Goal: Information Seeking & Learning: Find contact information

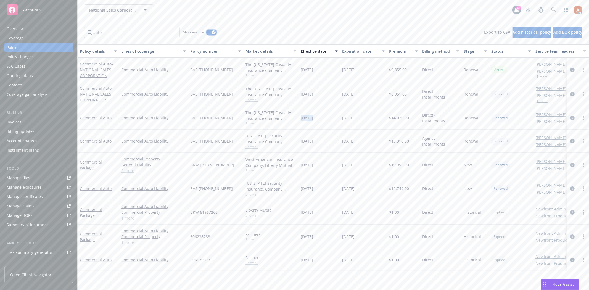
drag, startPoint x: 214, startPoint y: 32, endPoint x: 209, endPoint y: 40, distance: 9.6
click at [214, 32] on icon "button" at bounding box center [214, 33] width 2 height 2
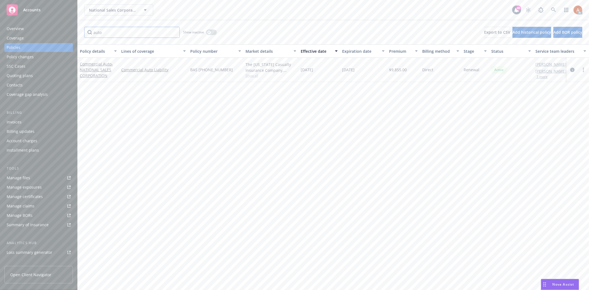
drag, startPoint x: 138, startPoint y: 31, endPoint x: 57, endPoint y: 32, distance: 81.0
click at [57, 32] on div "Accounts Overview Coverage Policies Policy changes SSC Cases Quoting plans Cont…" at bounding box center [294, 145] width 589 height 290
drag, startPoint x: 119, startPoint y: 32, endPoint x: 79, endPoint y: 29, distance: 40.5
click at [79, 29] on div "gener Show inactive Export to CSV Add historical policy Add BOR policy" at bounding box center [334, 32] width 512 height 24
paste input "01701501"
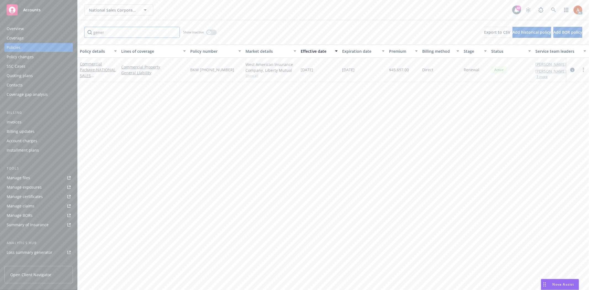
type input "01701501"
click at [173, 32] on input "01701501" at bounding box center [132, 32] width 96 height 11
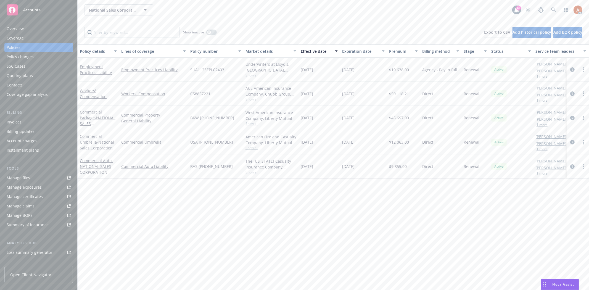
click at [309, 26] on div "Show inactive Export to CSV Add historical policy Add BOR policy" at bounding box center [334, 32] width 512 height 24
click at [213, 32] on button "button" at bounding box center [211, 33] width 11 height 6
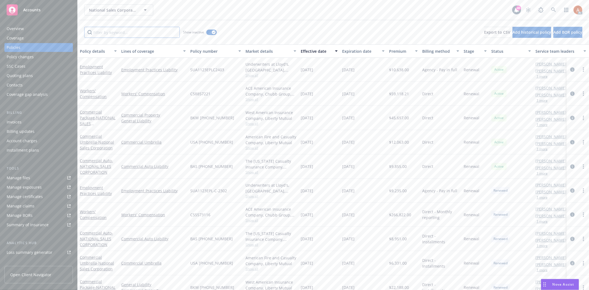
click at [128, 32] on input "Filter by keyword..." at bounding box center [132, 32] width 96 height 11
paste input "01701501"
type input "01701501"
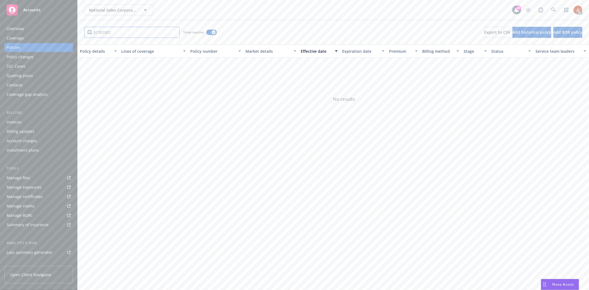
click at [174, 33] on input "01701501" at bounding box center [132, 32] width 96 height 11
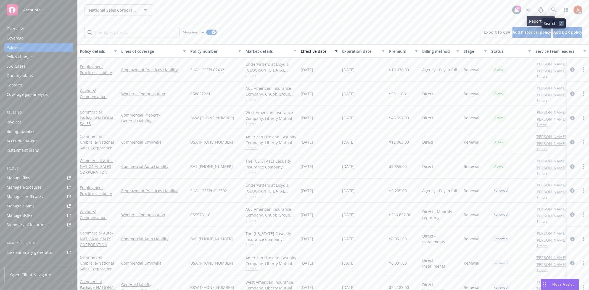
click at [555, 8] on icon at bounding box center [554, 9] width 5 height 5
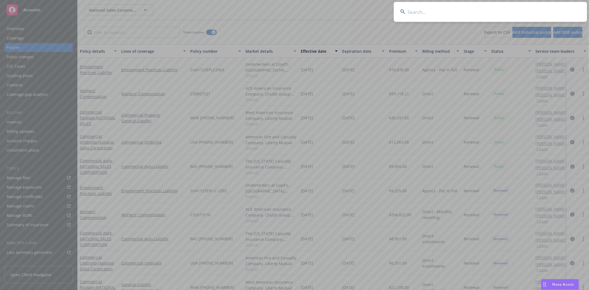
click at [415, 13] on input at bounding box center [490, 12] width 193 height 20
click at [413, 16] on input at bounding box center [490, 12] width 193 height 20
paste input "Woodman Manor Apartments, a Limited Partnership"
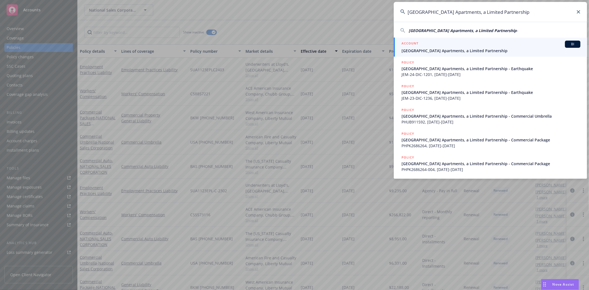
type input "Woodman Manor Apartments, a Limited Partnership"
click at [407, 43] on li "ACCOUNT BI Woodman Manor Apartments, a Limited Partnership" at bounding box center [490, 47] width 193 height 19
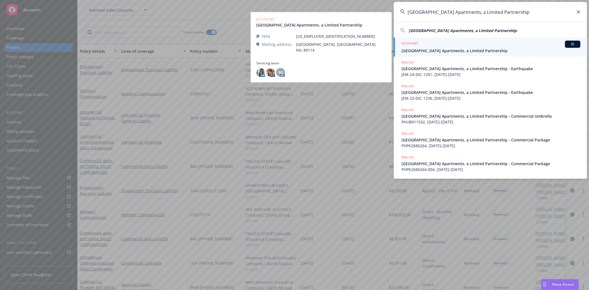
click at [415, 44] on h5 "ACCOUNT" at bounding box center [410, 44] width 17 height 7
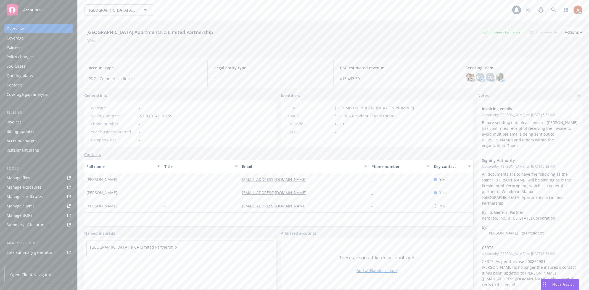
click at [19, 50] on div "Policies" at bounding box center [14, 47] width 14 height 9
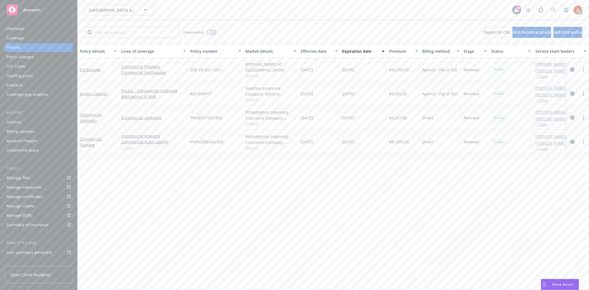
drag, startPoint x: 403, startPoint y: 67, endPoint x: 423, endPoint y: 67, distance: 20.2
click at [423, 67] on div "Earthquake Commercial Property Commercial Earthquake JEM-24-DIC-1201 Lloyd's of…" at bounding box center [344, 70] width 533 height 24
click at [30, 188] on div "Manage exposures" at bounding box center [24, 187] width 35 height 9
click at [571, 70] on icon "circleInformation" at bounding box center [573, 69] width 4 height 4
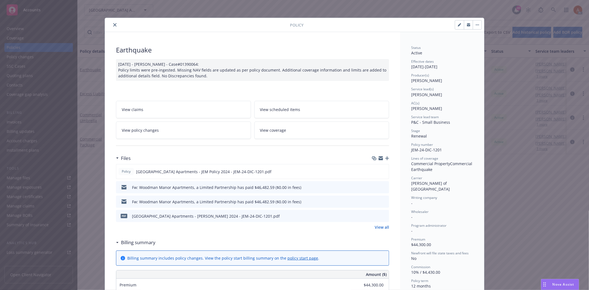
click at [378, 227] on link "View all" at bounding box center [382, 227] width 14 height 6
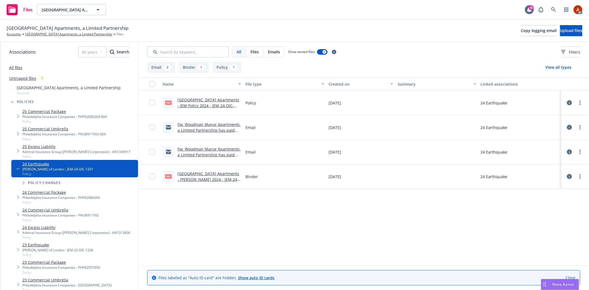
click at [193, 100] on link "Woodman Manor Apartments - JEM Policy 2024 - JEM-24-DIC-1201.pdf" at bounding box center [209, 105] width 62 height 17
click at [71, 34] on link "Woodman Manor Apartments, a Limited Partnership" at bounding box center [68, 34] width 87 height 5
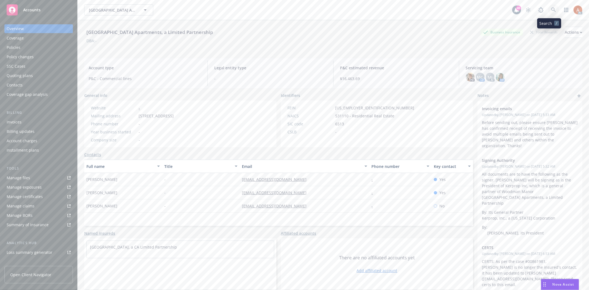
click at [552, 9] on icon at bounding box center [554, 9] width 5 height 5
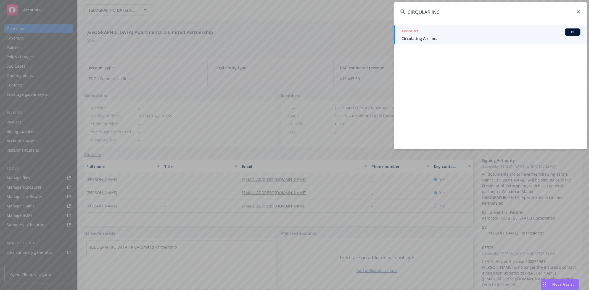
type input "CIRQULAR INC"
click at [416, 32] on h5 "ACCOUNT" at bounding box center [410, 31] width 17 height 7
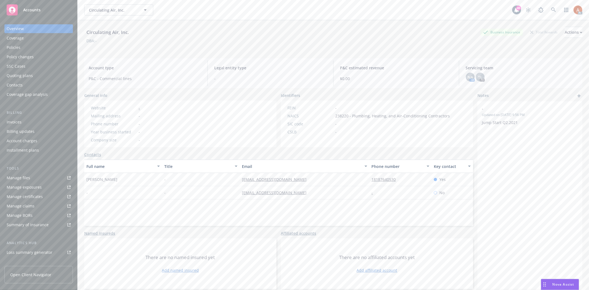
click at [17, 47] on div "Policies" at bounding box center [14, 47] width 14 height 9
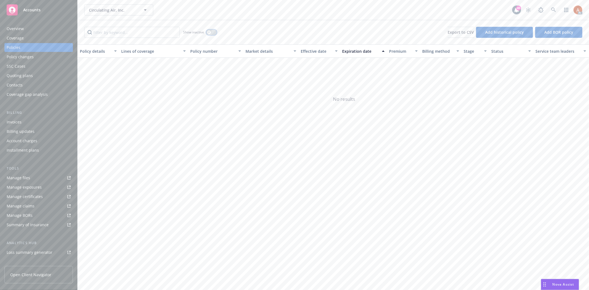
click at [211, 31] on div "button" at bounding box center [209, 32] width 4 height 4
click at [211, 36] on div "Show inactive" at bounding box center [200, 32] width 34 height 11
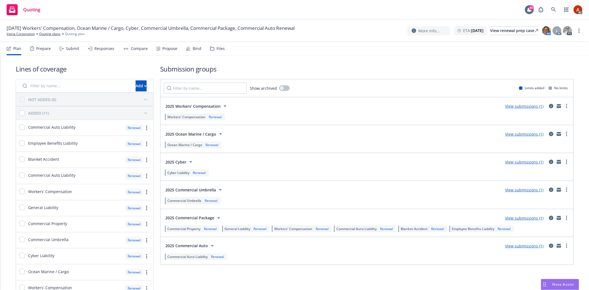
click at [43, 50] on div "Prepare" at bounding box center [43, 48] width 15 height 4
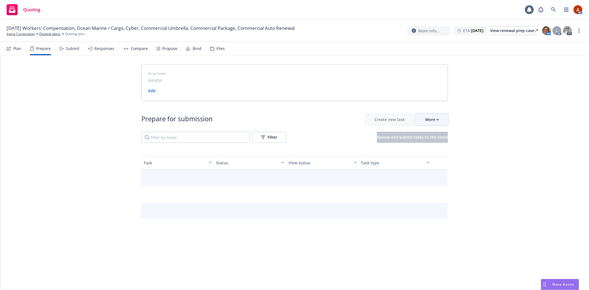
click at [437, 120] on icon "button" at bounding box center [438, 119] width 2 height 1
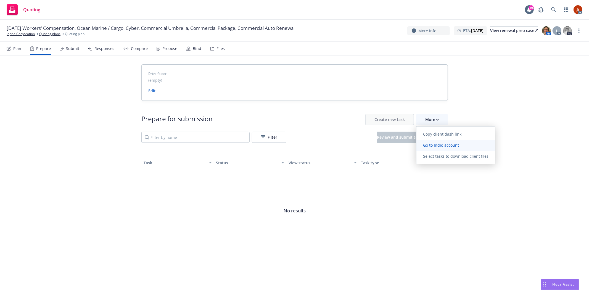
click at [440, 147] on span "Go to Indio account" at bounding box center [441, 145] width 49 height 5
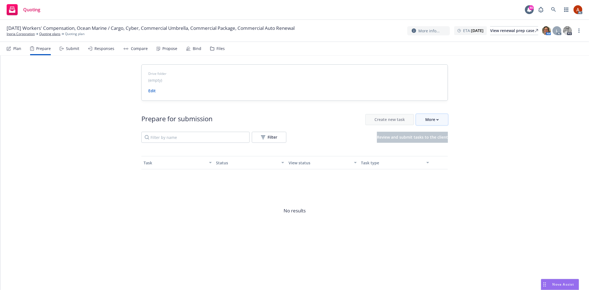
click at [436, 121] on div "More" at bounding box center [433, 119] width 14 height 11
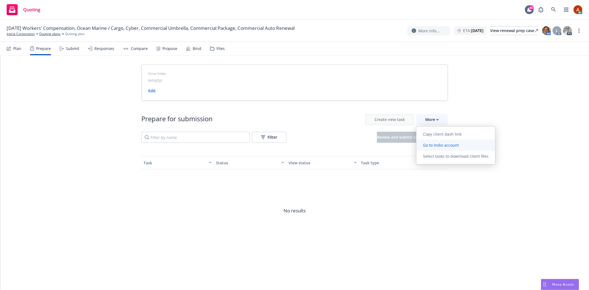
click at [444, 146] on span "Go to Indio account" at bounding box center [441, 145] width 49 height 5
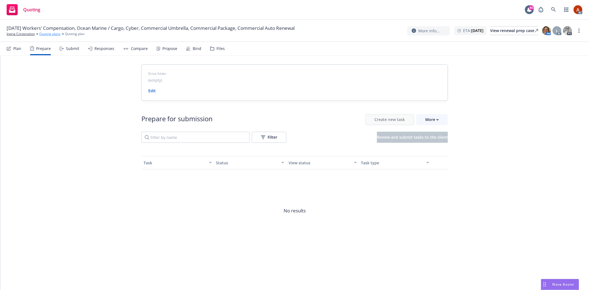
click at [46, 35] on link "Quoting plans" at bounding box center [49, 34] width 21 height 5
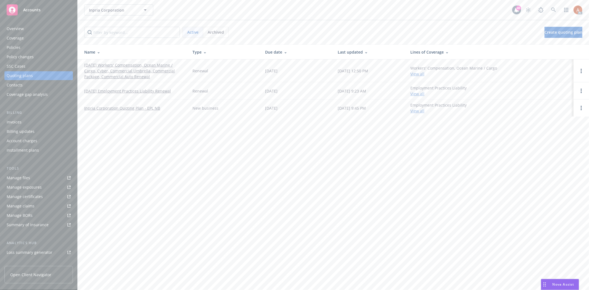
click at [16, 29] on div "Overview" at bounding box center [15, 28] width 17 height 9
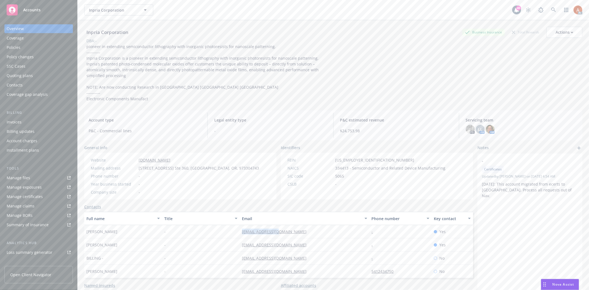
drag, startPoint x: 230, startPoint y: 227, endPoint x: 311, endPoint y: 228, distance: 80.1
click at [311, 228] on div "Mariela Nunez - mnunez@inpria.com - Yes" at bounding box center [278, 231] width 389 height 13
copy div "[EMAIL_ADDRESS][DOMAIN_NAME]"
click at [211, 238] on div "-" at bounding box center [201, 244] width 78 height 13
drag, startPoint x: 233, startPoint y: 238, endPoint x: 296, endPoint y: 242, distance: 63.4
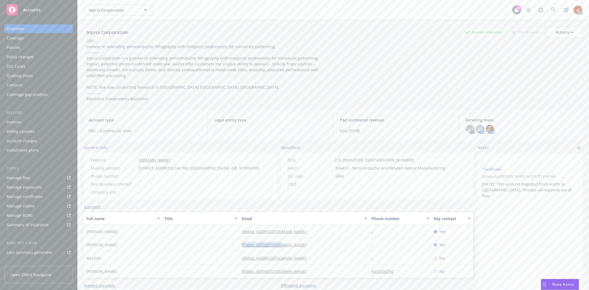
click at [296, 242] on div "Mark Thorpe - mthorpe@inpria.com - Yes" at bounding box center [278, 244] width 389 height 13
copy div "[EMAIL_ADDRESS][DOMAIN_NAME]"
click at [232, 229] on div "-" at bounding box center [201, 231] width 78 height 13
drag, startPoint x: 229, startPoint y: 225, endPoint x: 291, endPoint y: 225, distance: 61.9
click at [291, 225] on div "Mariela Nunez - mnunez@inpria.com - Yes" at bounding box center [278, 231] width 389 height 13
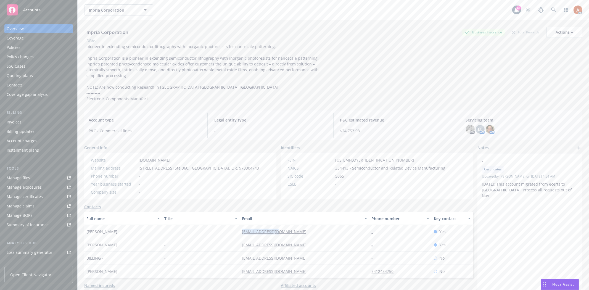
copy div "[EMAIL_ADDRESS][DOMAIN_NAME]"
click at [22, 220] on div "Service team" at bounding box center [19, 220] width 24 height 9
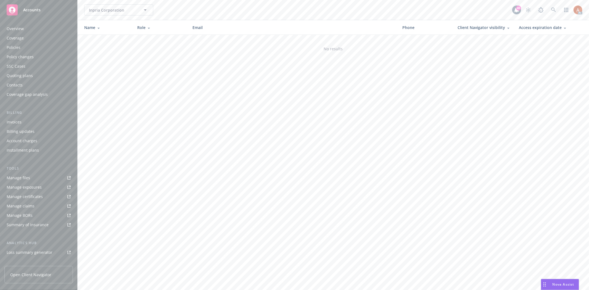
scroll to position [60, 0]
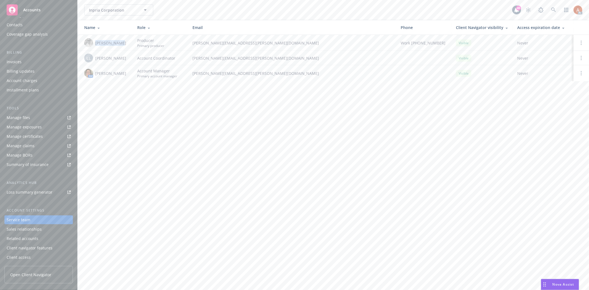
drag, startPoint x: 95, startPoint y: 42, endPoint x: 124, endPoint y: 42, distance: 28.7
click at [124, 42] on div "Erik Stenson" at bounding box center [106, 42] width 44 height 9
copy span "Erik Stenson"
drag, startPoint x: 93, startPoint y: 56, endPoint x: 120, endPoint y: 56, distance: 26.5
click at [120, 56] on div "LL Lacy Lipetzky" at bounding box center [106, 58] width 44 height 9
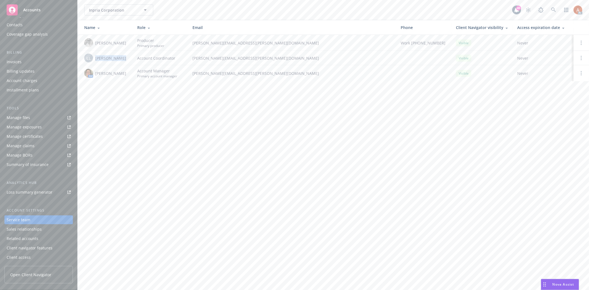
copy div "Lacy Lipetzky"
click at [556, 9] on icon at bounding box center [554, 9] width 5 height 5
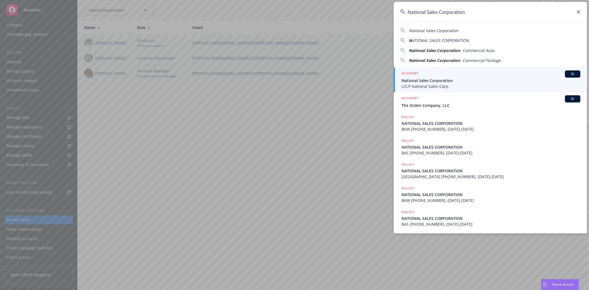
type input "National Sales Corporation"
click at [409, 72] on h5 "ACCOUNT" at bounding box center [410, 73] width 17 height 7
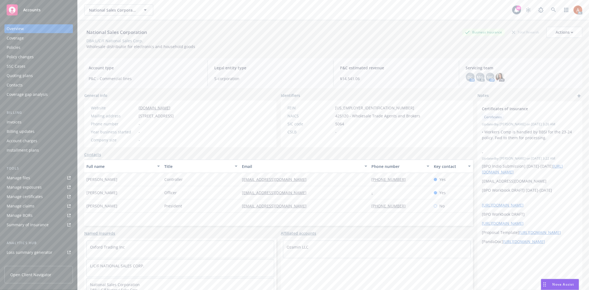
scroll to position [60, 0]
click at [24, 219] on div "Service team" at bounding box center [19, 220] width 24 height 9
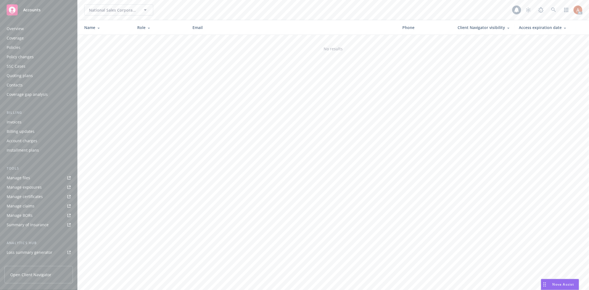
scroll to position [60, 0]
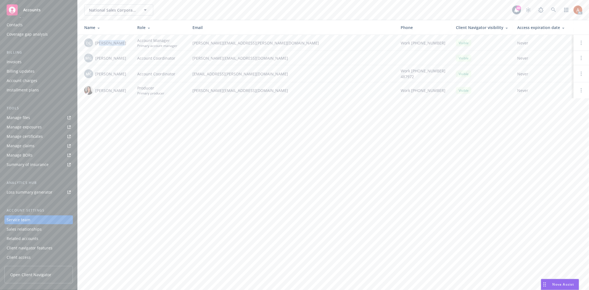
drag, startPoint x: 99, startPoint y: 43, endPoint x: 121, endPoint y: 45, distance: 21.7
click at [121, 45] on span "Daniel Campbell" at bounding box center [110, 43] width 31 height 6
drag, startPoint x: 95, startPoint y: 59, endPoint x: 123, endPoint y: 59, distance: 27.4
click at [123, 59] on div "MG Mike Gaite" at bounding box center [106, 58] width 44 height 9
click at [102, 63] on td "MG Mike Gaite" at bounding box center [105, 58] width 55 height 14
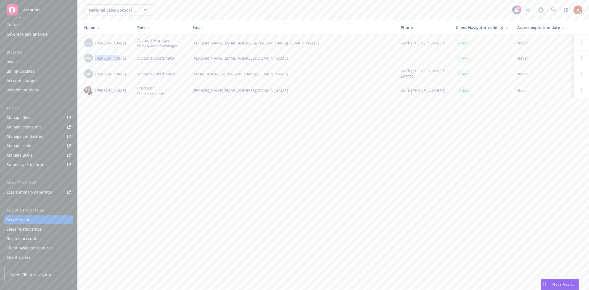
drag, startPoint x: 99, startPoint y: 57, endPoint x: 116, endPoint y: 57, distance: 16.0
click at [116, 57] on div "MG Mike Gaite" at bounding box center [106, 58] width 44 height 9
click at [158, 72] on span "Account Coordinator" at bounding box center [156, 74] width 38 height 6
drag, startPoint x: 95, startPoint y: 57, endPoint x: 121, endPoint y: 57, distance: 26.0
click at [121, 57] on div "MG Mike Gaite" at bounding box center [106, 58] width 44 height 9
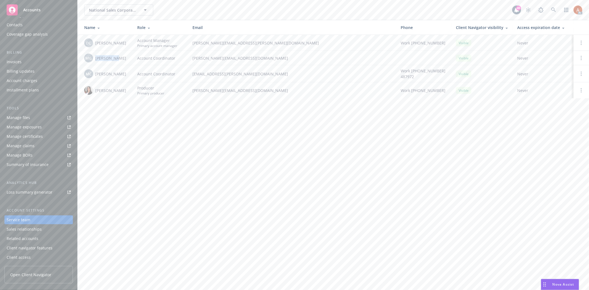
copy span "Mike Gaite"
drag, startPoint x: 146, startPoint y: 111, endPoint x: 133, endPoint y: 86, distance: 28.1
click at [146, 111] on div "National Sales Corporation National Sales Corporation 40 AC Name Role Email Pho…" at bounding box center [334, 145] width 512 height 290
drag, startPoint x: 94, startPoint y: 74, endPoint x: 128, endPoint y: 74, distance: 33.4
click at [128, 74] on div "MC Miles Crenwelge" at bounding box center [106, 73] width 44 height 9
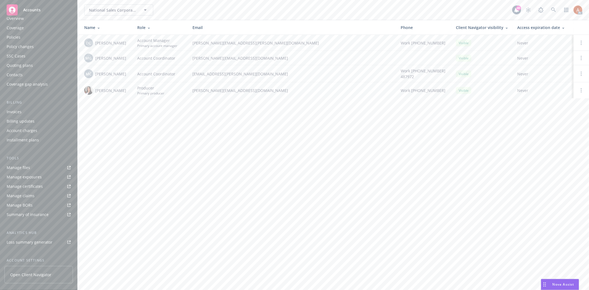
scroll to position [0, 0]
click at [14, 29] on div "Overview" at bounding box center [15, 28] width 17 height 9
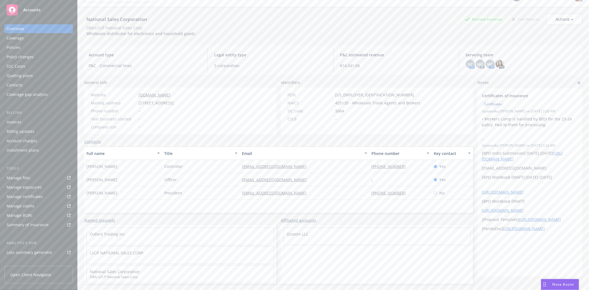
scroll to position [20, 0]
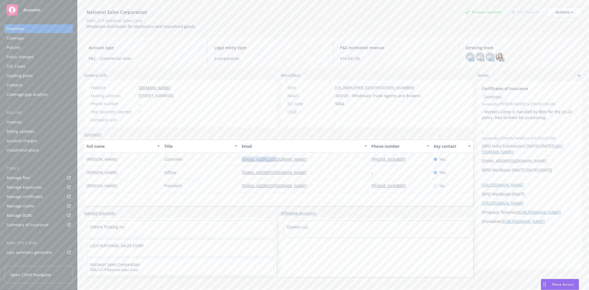
drag, startPoint x: 234, startPoint y: 161, endPoint x: 303, endPoint y: 159, distance: 69.1
click at [303, 159] on div "Selene Wu Controller selene@e-nsc.com (323)586-8632 Yes" at bounding box center [278, 159] width 389 height 13
click at [142, 162] on div "Selene Wu" at bounding box center [123, 159] width 78 height 13
drag, startPoint x: 228, startPoint y: 174, endPoint x: 291, endPoint y: 173, distance: 62.5
click at [291, 173] on div "Isaac Eshaghian Officer isaace@e-nsc.com - Yes" at bounding box center [278, 172] width 389 height 13
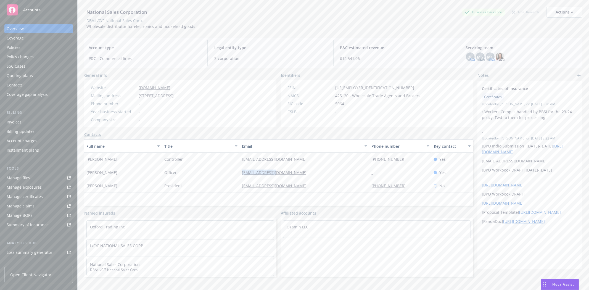
copy div "isaace@e-nsc.com"
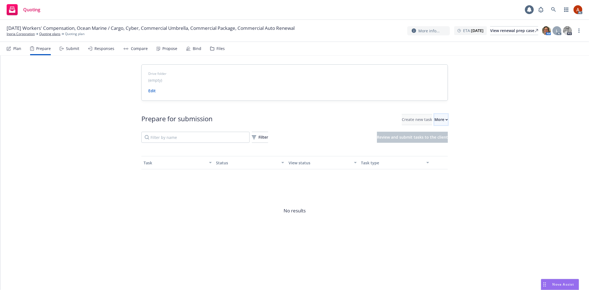
click at [435, 121] on div "More" at bounding box center [442, 119] width 14 height 11
click at [444, 146] on span "Go to Indio account" at bounding box center [441, 145] width 49 height 5
click at [48, 35] on link "Quoting plans" at bounding box center [49, 34] width 21 height 5
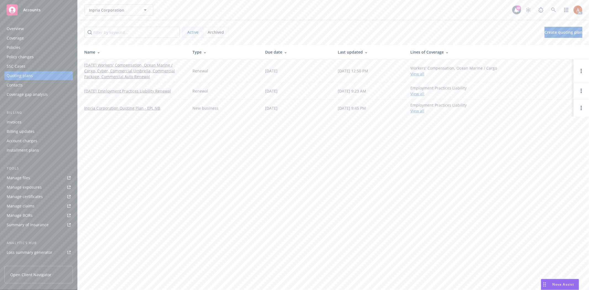
click at [18, 28] on div "Overview" at bounding box center [15, 28] width 17 height 9
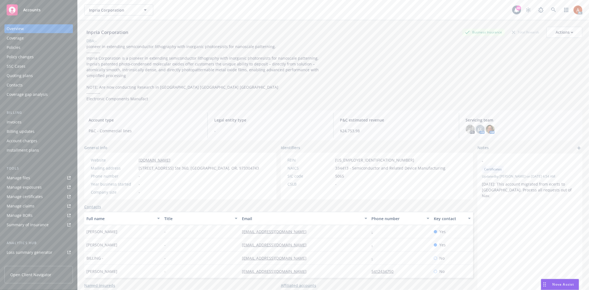
drag, startPoint x: 206, startPoint y: 225, endPoint x: 226, endPoint y: 227, distance: 20.1
click at [206, 225] on div "-" at bounding box center [201, 231] width 78 height 13
drag, startPoint x: 229, startPoint y: 228, endPoint x: 307, endPoint y: 232, distance: 78.0
click at [307, 232] on div "Mariela Nunez - mnunez@inpria.com - Yes" at bounding box center [278, 231] width 389 height 13
copy div "mnunez@inpria.com"
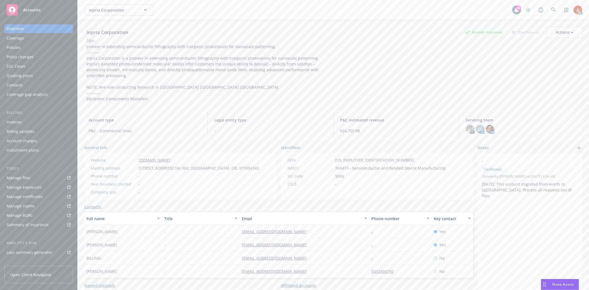
click at [216, 239] on div "-" at bounding box center [201, 244] width 78 height 13
click at [25, 77] on div "Quoting plans" at bounding box center [20, 75] width 26 height 9
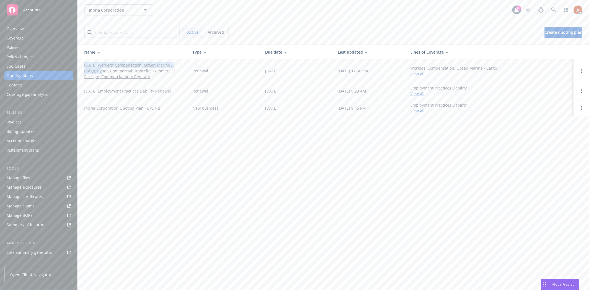
drag, startPoint x: 83, startPoint y: 62, endPoint x: 98, endPoint y: 71, distance: 16.9
click at [98, 71] on td "11/19/25 Workers' Compensation, Ocean Marine / Cargo, Cyber, Commercial Umbrell…" at bounding box center [133, 70] width 111 height 23
copy link "11/19/25 Workers' Compensation, Ocean Marine / Cargo,"
click at [12, 28] on div "Overview" at bounding box center [15, 28] width 17 height 9
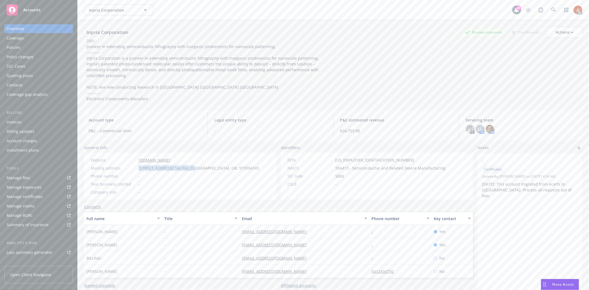
drag, startPoint x: 133, startPoint y: 161, endPoint x: 189, endPoint y: 163, distance: 55.9
click at [189, 165] on div "Mailing address 1100 NE Circle Blvd. Ste 360, Corvallis, OR, 973304743" at bounding box center [175, 168] width 173 height 6
copy div "1100 NE Circle Blvd. Ste 360"
click at [195, 165] on span "[STREET_ADDRESS] Ste 360, [GEOGRAPHIC_DATA], OR, 973304743" at bounding box center [199, 168] width 120 height 6
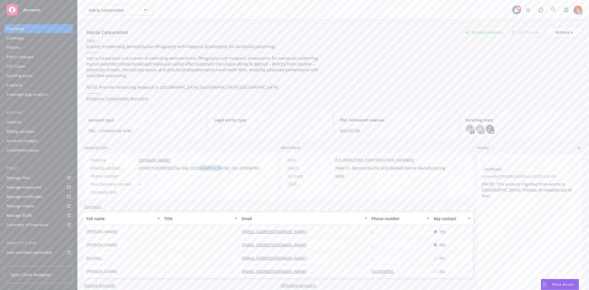
copy span "Corvallis"
click at [217, 181] on div "Year business started -" at bounding box center [175, 184] width 173 height 6
click at [200, 165] on span "[STREET_ADDRESS] Ste 360, [GEOGRAPHIC_DATA], OR, 973304743" at bounding box center [199, 168] width 120 height 6
copy span "Corvallis"
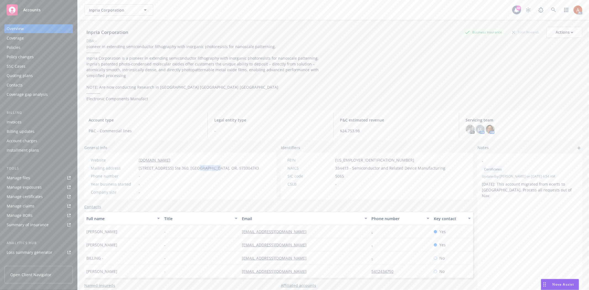
drag, startPoint x: 132, startPoint y: 152, endPoint x: 186, endPoint y: 153, distance: 53.9
click at [186, 157] on div "Website www.inpria.com" at bounding box center [175, 160] width 173 height 6
copy div "[DOMAIN_NAME]"
click at [255, 186] on div "Website www.inpria.com Mailing address 1100 NE Circle Blvd. Ste 360, Corvallis,…" at bounding box center [180, 176] width 192 height 47
click at [339, 165] on span "334413 - Semiconductor and Related Device Manufacturing" at bounding box center [390, 168] width 110 height 6
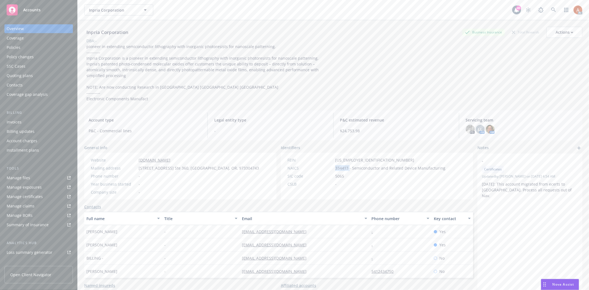
click at [339, 165] on span "334413 - Semiconductor and Related Device Manufacturing" at bounding box center [390, 168] width 110 height 6
copy span "334413"
drag, startPoint x: 333, startPoint y: 153, endPoint x: 372, endPoint y: 153, distance: 38.4
click at [372, 157] on div "FEIN 26-1509013" at bounding box center [366, 160] width 162 height 6
copy span "26-1509013"
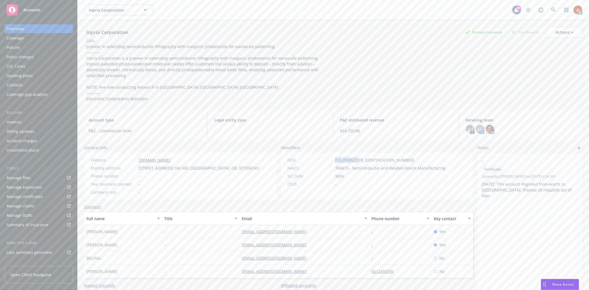
click at [18, 47] on div "Policies" at bounding box center [14, 47] width 14 height 9
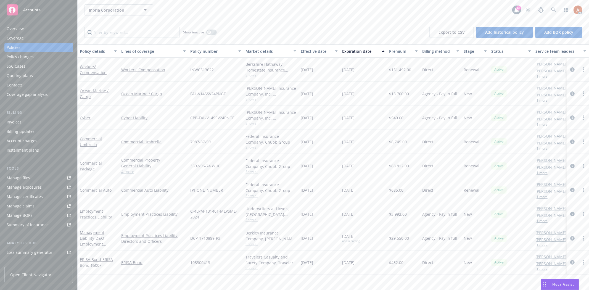
click at [255, 28] on div "Show inactive Export to CSV Add historical policy Add BOR policy" at bounding box center [334, 32] width 512 height 24
click at [213, 32] on button "button" at bounding box center [211, 33] width 11 height 6
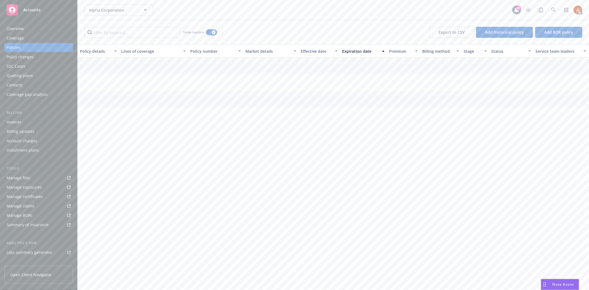
click at [212, 33] on div "button" at bounding box center [214, 32] width 4 height 4
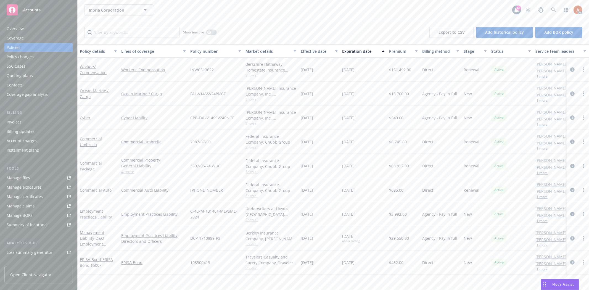
click at [260, 33] on div "Show inactive Export to CSV Add historical policy Add BOR policy" at bounding box center [334, 32] width 512 height 24
click at [389, 95] on span "$13,700.00" at bounding box center [399, 94] width 20 height 6
drag, startPoint x: 385, startPoint y: 92, endPoint x: 426, endPoint y: 94, distance: 40.7
click at [426, 94] on div "Ocean Marine / Cargo Ocean Marine / Cargo FAL-V14SSV24PNGF Beazley Insurance Co…" at bounding box center [344, 94] width 533 height 24
click at [383, 96] on div "11/19/2025" at bounding box center [363, 94] width 47 height 24
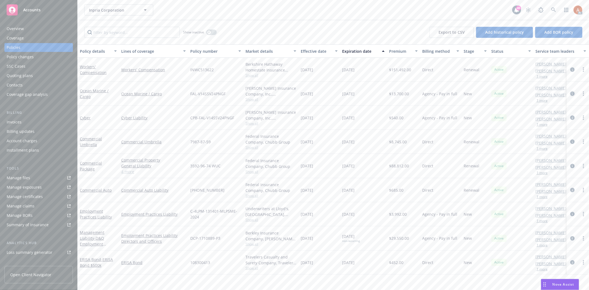
click at [571, 93] on icon "circleInformation" at bounding box center [573, 93] width 4 height 4
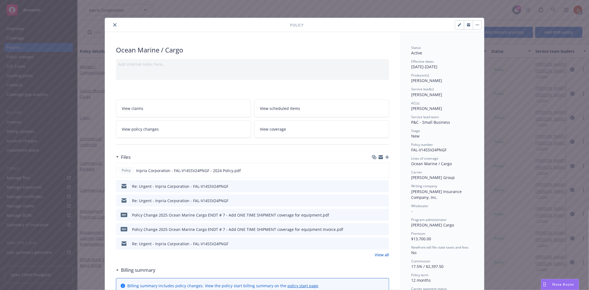
click at [380, 253] on link "View all" at bounding box center [382, 255] width 14 height 6
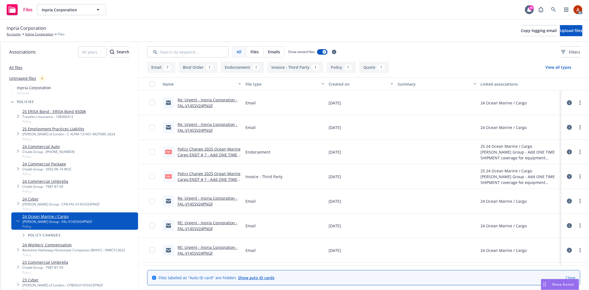
click at [247, 67] on button "Endorsement 1" at bounding box center [242, 67] width 43 height 11
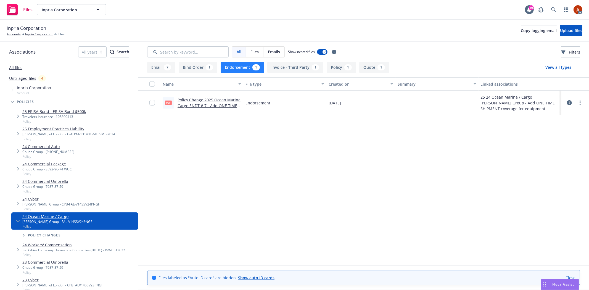
click at [217, 100] on link "Policy Change 2025 Ocean Marine Cargo ENDT # 7 - Add ONE TIME SHIPMENT coverage…" at bounding box center [209, 108] width 63 height 23
click at [339, 69] on button "Policy 1" at bounding box center [341, 67] width 29 height 11
click at [196, 99] on link "Inpria Corporation - FAL-V14SSV24PNGF - 2024 Policy.pdf" at bounding box center [207, 102] width 59 height 11
click at [44, 35] on link "Inpria Corporation" at bounding box center [39, 34] width 28 height 5
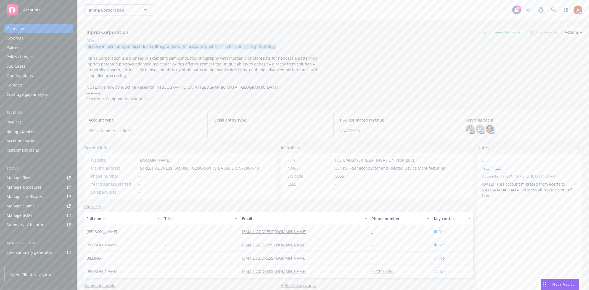
drag, startPoint x: 86, startPoint y: 46, endPoint x: 283, endPoint y: 48, distance: 196.8
click at [283, 48] on div "pioneer in extending semiconductor lithography with inorganic photoresists for …" at bounding box center [208, 73] width 249 height 58
copy span "pioneer in extending semiconductor lithography with inorganic photoresists for …"
click at [146, 63] on span "pioneer in extending semiconductor lithography with inorganic photoresists for …" at bounding box center [203, 72] width 234 height 57
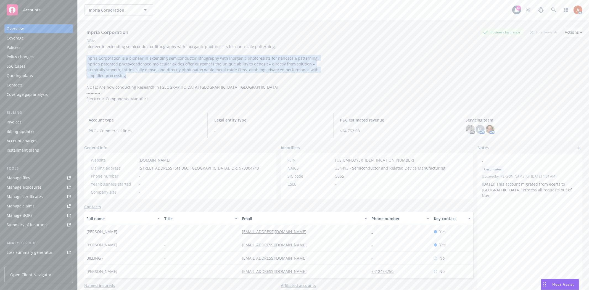
drag, startPoint x: 86, startPoint y: 58, endPoint x: 323, endPoint y: 72, distance: 236.7
click at [323, 72] on div "pioneer in extending semiconductor lithography with inorganic photoresists for …" at bounding box center [208, 73] width 249 height 58
copy span "Inpria Corporation is a pioneer in extending semiconductor lithography with ino…"
drag, startPoint x: 84, startPoint y: 93, endPoint x: 156, endPoint y: 96, distance: 72.4
click at [142, 95] on div "Inpria Corporation Business Insurance Total Rewards Actions DBA: - pioneer in e…" at bounding box center [334, 165] width 512 height 290
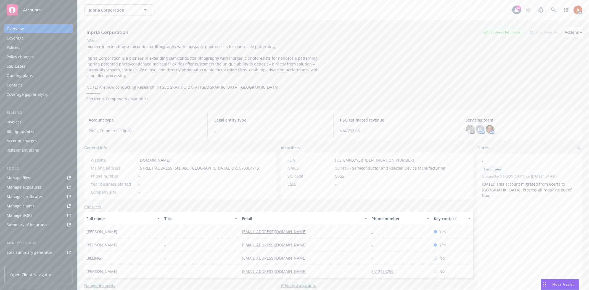
click at [186, 99] on div "Inpria Corporation Business Insurance Total Rewards Actions DBA: - pioneer in e…" at bounding box center [333, 63] width 499 height 86
drag, startPoint x: 86, startPoint y: 82, endPoint x: 209, endPoint y: 81, distance: 123.0
click at [209, 81] on div "pioneer in extending semiconductor lithography with inorganic photoresists for …" at bounding box center [208, 73] width 249 height 58
copy span "NOTE: Are now conducting Research in [GEOGRAPHIC_DATA] asnd [GEOGRAPHIC_DATA]"
click at [129, 94] on span "pioneer in extending semiconductor lithography with inorganic photoresists for …" at bounding box center [203, 72] width 234 height 57
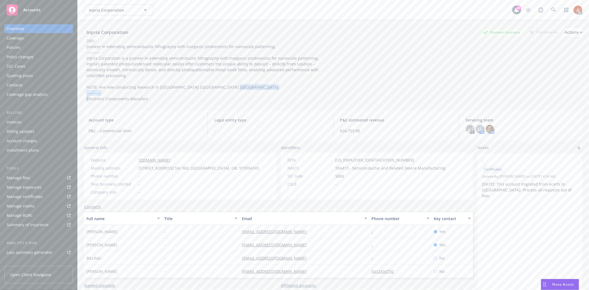
drag, startPoint x: 86, startPoint y: 92, endPoint x: 156, endPoint y: 93, distance: 70.2
click at [156, 93] on div "pioneer in extending semiconductor lithography with inorganic photoresists for …" at bounding box center [208, 73] width 249 height 58
copy span "Electronic Components Manufact"
click at [116, 90] on div "pioneer in extending semiconductor lithography with inorganic photoresists for …" at bounding box center [208, 73] width 249 height 58
drag, startPoint x: 85, startPoint y: 46, endPoint x: 277, endPoint y: 48, distance: 191.8
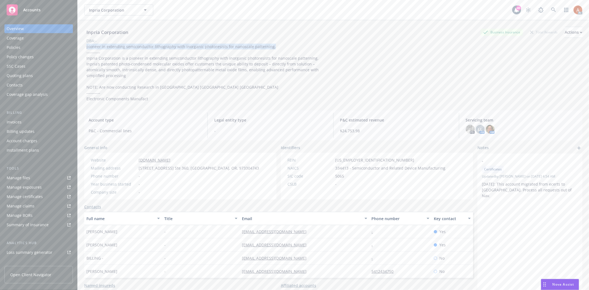
click at [277, 48] on div "pioneer in extending semiconductor lithography with inorganic photoresists for …" at bounding box center [208, 73] width 249 height 58
copy span "pioneer in extending semiconductor lithography with inorganic photoresists for …"
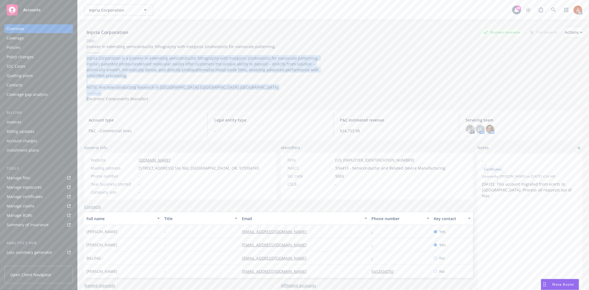
drag, startPoint x: 86, startPoint y: 56, endPoint x: 345, endPoint y: 68, distance: 259.2
click at [345, 68] on div "Inpria Corporation Business Insurance Total Rewards Actions DBA: - pioneer in e…" at bounding box center [333, 64] width 499 height 75
copy span "Inpria Corporation is a pioneer in extending semiconductor lithography with ino…"
click at [253, 81] on div "pioneer in extending semiconductor lithography with inorganic photoresists for …" at bounding box center [208, 73] width 249 height 58
drag, startPoint x: 84, startPoint y: 57, endPoint x: 240, endPoint y: 75, distance: 157.7
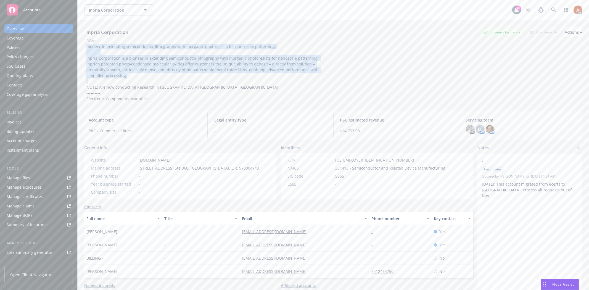
click at [240, 75] on div "Inpria Corporation Business Insurance Total Rewards Actions DBA: - pioneer in e…" at bounding box center [334, 165] width 512 height 290
click at [324, 70] on div "pioneer in extending semiconductor lithography with inorganic photoresists for …" at bounding box center [208, 73] width 249 height 58
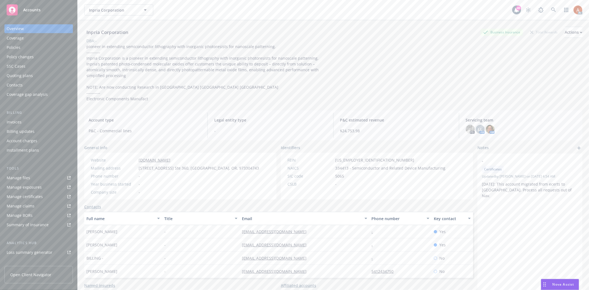
click at [230, 67] on span "pioneer in extending semiconductor lithography with inorganic photoresists for …" at bounding box center [203, 72] width 234 height 57
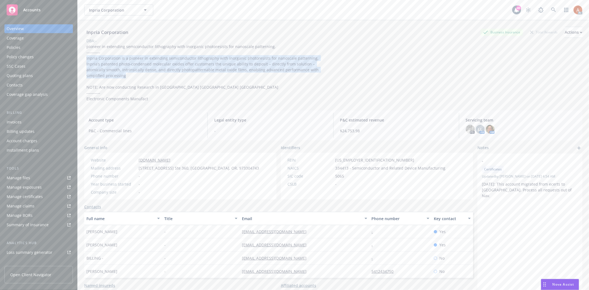
drag, startPoint x: 86, startPoint y: 59, endPoint x: 316, endPoint y: 70, distance: 230.2
click at [316, 70] on div "pioneer in extending semiconductor lithography with inorganic photoresists for …" at bounding box center [208, 73] width 249 height 58
copy span "Inpria Corporation is a pioneer in extending semiconductor lithography with ino…"
click at [206, 65] on span "pioneer in extending semiconductor lithography with inorganic photoresists for …" at bounding box center [203, 72] width 234 height 57
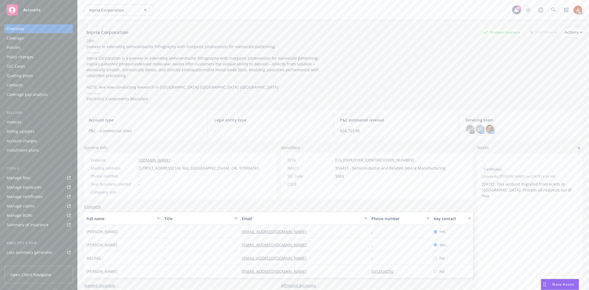
click at [187, 64] on span "pioneer in extending semiconductor lithography with inorganic photoresists for …" at bounding box center [203, 72] width 234 height 57
drag, startPoint x: 163, startPoint y: 64, endPoint x: 236, endPoint y: 65, distance: 72.7
click at [236, 65] on span "pioneer in extending semiconductor lithography with inorganic photoresists for …" at bounding box center [203, 72] width 234 height 57
drag, startPoint x: 86, startPoint y: 94, endPoint x: 164, endPoint y: 96, distance: 77.9
click at [164, 96] on div "pioneer in extending semiconductor lithography with inorganic photoresists for …" at bounding box center [208, 73] width 249 height 58
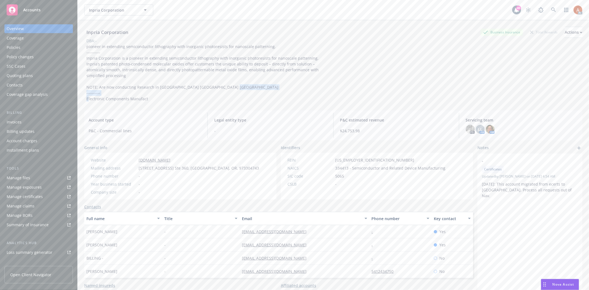
copy span "Electronic Components Manufact"
click at [347, 183] on div "FEIN 26-1509013 NAICS 334413 - Semiconductor and Related Device Manufacturing S…" at bounding box center [366, 176] width 171 height 47
click at [339, 173] on span "5065" at bounding box center [339, 176] width 9 height 6
copy span "5065"
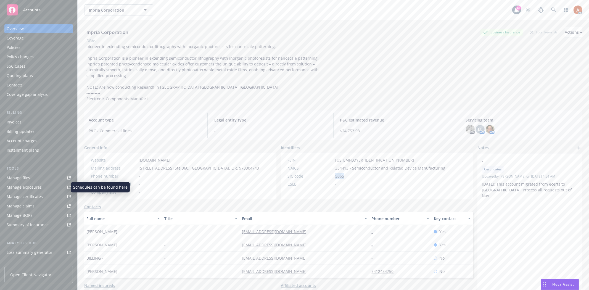
click at [31, 187] on div "Manage exposures" at bounding box center [24, 187] width 35 height 9
click at [23, 179] on div "Manage files" at bounding box center [18, 178] width 23 height 9
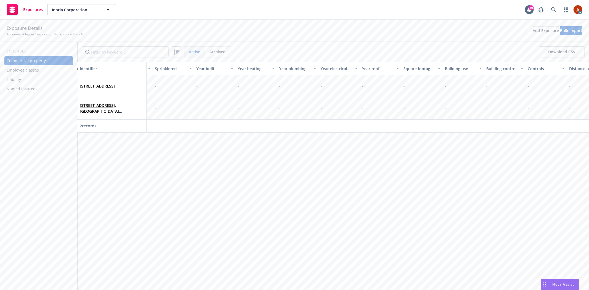
scroll to position [0, 1200]
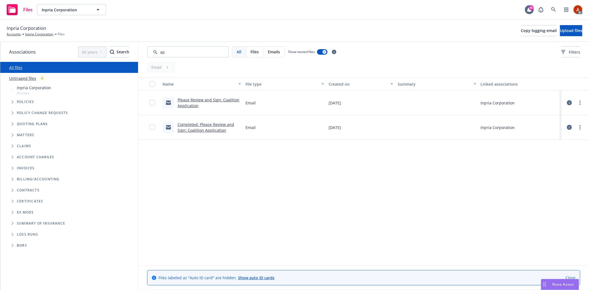
type input "a"
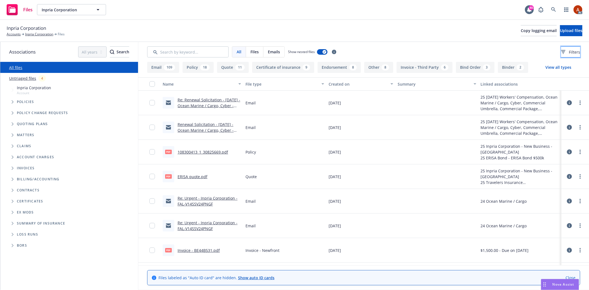
click at [575, 56] on button "Filters" at bounding box center [571, 51] width 19 height 11
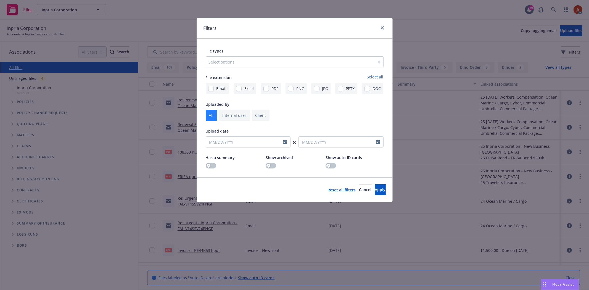
click at [274, 61] on div at bounding box center [291, 62] width 164 height 7
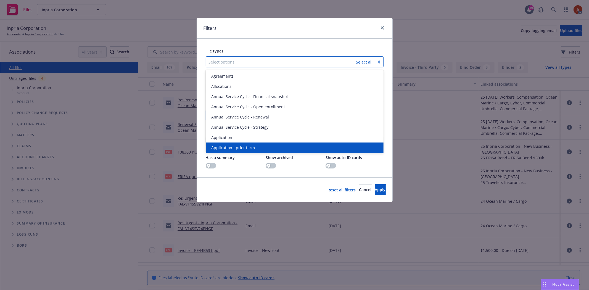
click at [249, 146] on span "Application - prior term" at bounding box center [233, 148] width 44 height 6
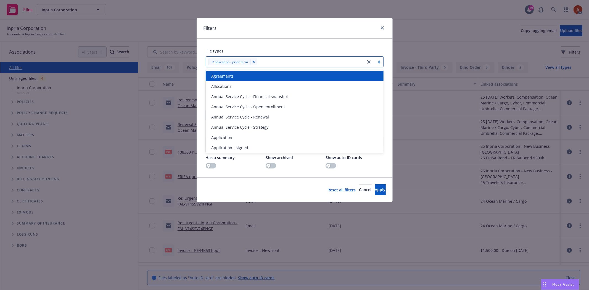
click at [267, 63] on div at bounding box center [311, 62] width 104 height 7
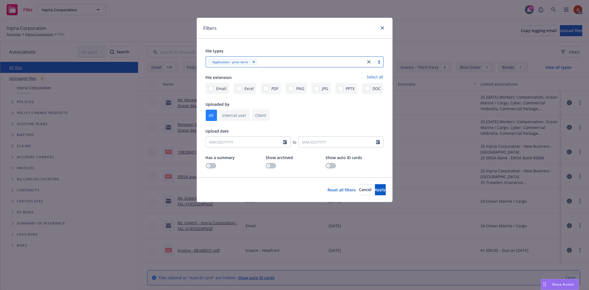
click at [267, 63] on div at bounding box center [311, 62] width 104 height 7
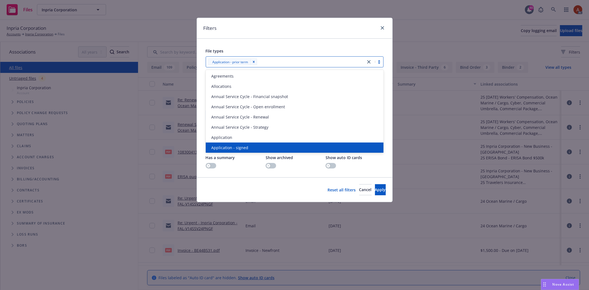
click at [237, 149] on span "Application - signed" at bounding box center [229, 148] width 37 height 6
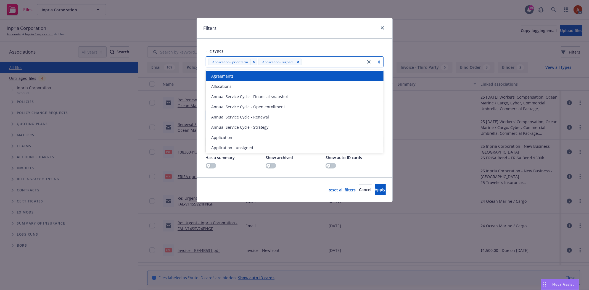
click at [317, 60] on div at bounding box center [333, 62] width 60 height 7
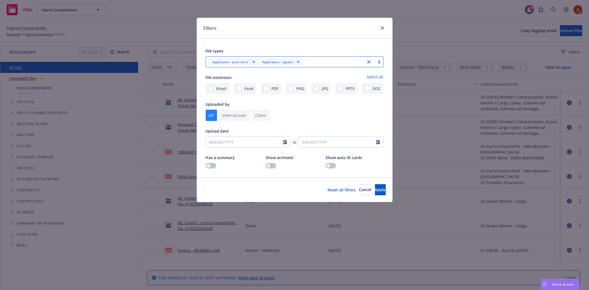
click at [313, 65] on div at bounding box center [333, 62] width 60 height 7
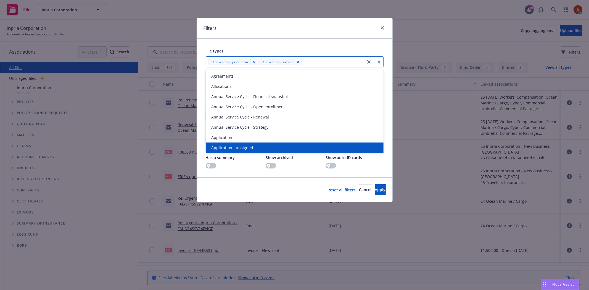
click at [236, 145] on span "Application - unsigned" at bounding box center [232, 148] width 42 height 6
click at [375, 189] on span "Apply" at bounding box center [380, 189] width 11 height 5
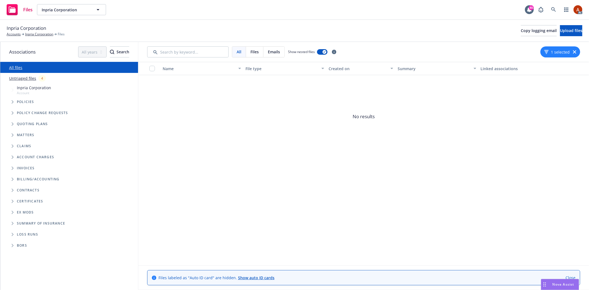
click at [549, 51] on icon "button" at bounding box center [547, 52] width 4 height 4
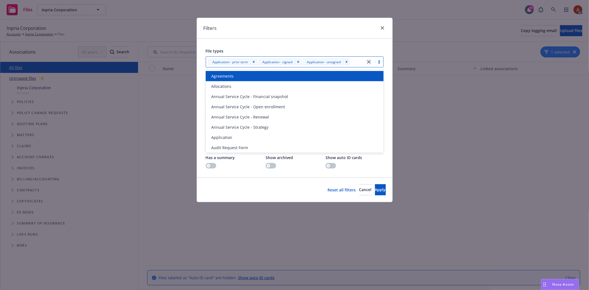
click at [370, 61] on icon "close" at bounding box center [369, 61] width 3 height 3
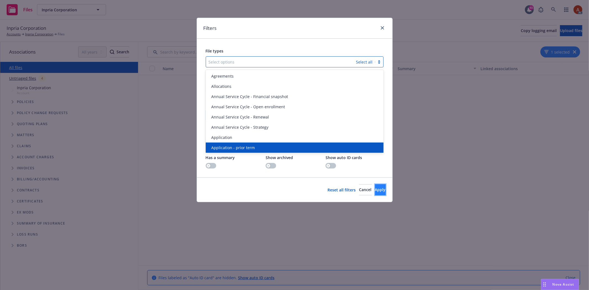
click at [377, 192] on button "Apply" at bounding box center [380, 189] width 11 height 11
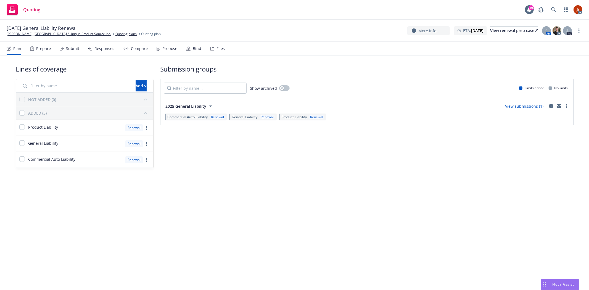
click at [43, 51] on div "Prepare" at bounding box center [43, 48] width 15 height 4
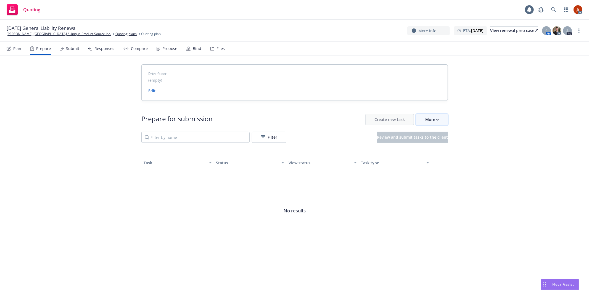
click at [435, 123] on div "More" at bounding box center [433, 119] width 14 height 11
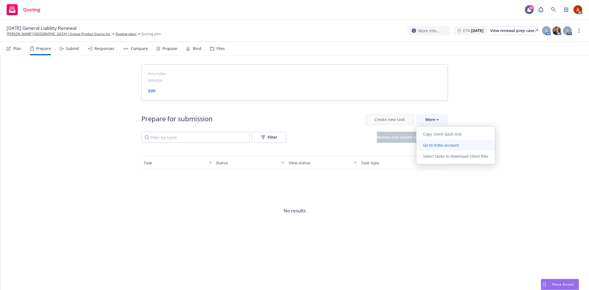
click at [438, 147] on span "Go to Indio account" at bounding box center [441, 145] width 49 height 5
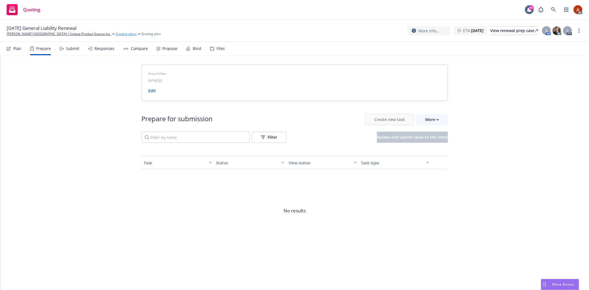
click at [116, 34] on link "Quoting plans" at bounding box center [126, 34] width 21 height 5
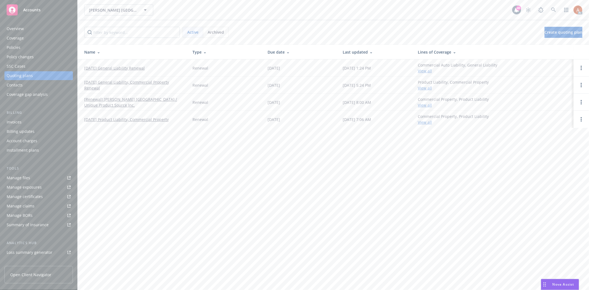
click at [21, 29] on div "Overview" at bounding box center [15, 28] width 17 height 9
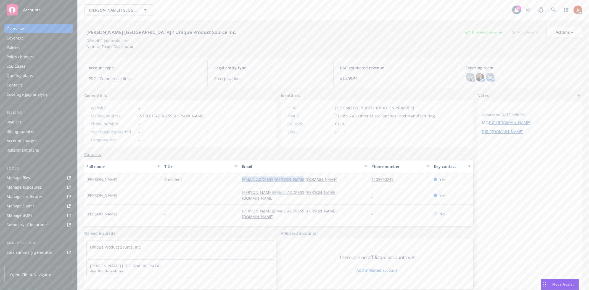
drag, startPoint x: 234, startPoint y: 178, endPoint x: 311, endPoint y: 178, distance: 77.9
click at [311, 178] on div "[PERSON_NAME] President [EMAIL_ADDRESS][PERSON_NAME][DOMAIN_NAME] 3105590249 Yes" at bounding box center [278, 179] width 389 height 13
drag, startPoint x: 231, startPoint y: 208, endPoint x: 304, endPoint y: 208, distance: 73.2
click at [304, 208] on div "[PERSON_NAME] - [PERSON_NAME][EMAIL_ADDRESS][PERSON_NAME][DOMAIN_NAME] - No" at bounding box center [278, 214] width 389 height 19
copy div "[PERSON_NAME][EMAIL_ADDRESS][PERSON_NAME][DOMAIN_NAME]"
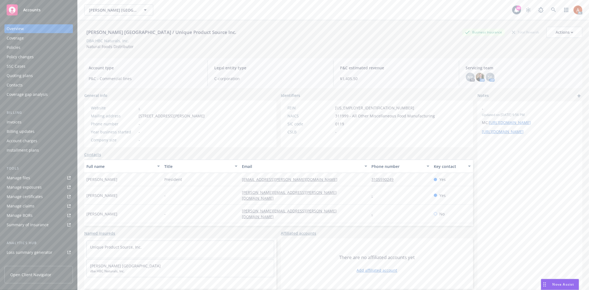
drag, startPoint x: 230, startPoint y: 223, endPoint x: 334, endPoint y: 222, distance: 103.4
click at [334, 223] on div "[PERSON_NAME] - [PERSON_NAME][EMAIL_ADDRESS][PERSON_NAME][DOMAIN_NAME] - No" at bounding box center [278, 232] width 389 height 19
copy div "[PERSON_NAME][EMAIL_ADDRESS][PERSON_NAME][DOMAIN_NAME]"
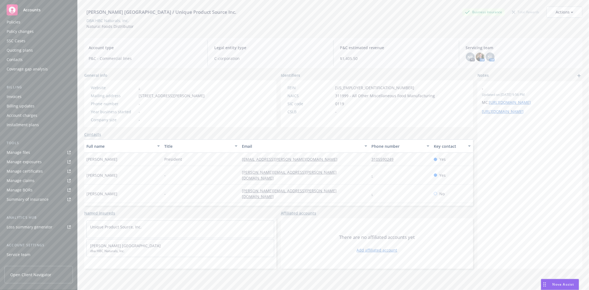
scroll to position [60, 0]
click at [28, 221] on div "Service team" at bounding box center [19, 220] width 24 height 9
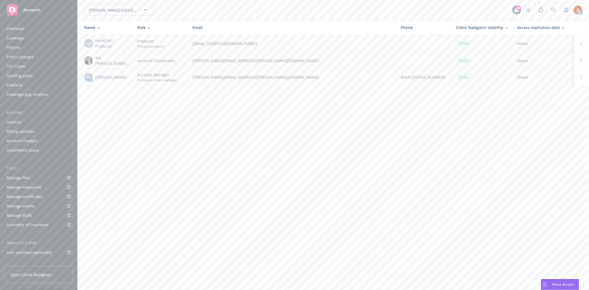
click at [12, 47] on div "Policies" at bounding box center [14, 47] width 14 height 9
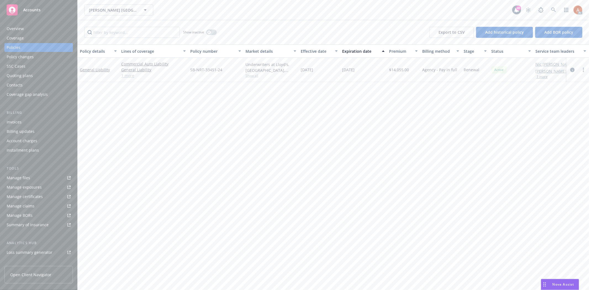
click at [132, 76] on link "1 more" at bounding box center [153, 76] width 65 height 6
click at [571, 71] on icon "circleInformation" at bounding box center [573, 72] width 4 height 4
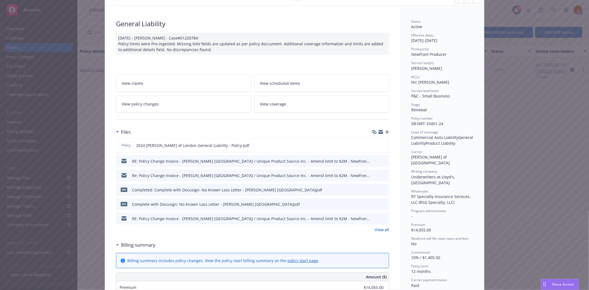
scroll to position [61, 0]
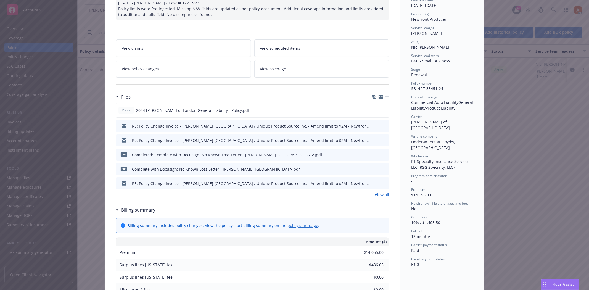
click at [377, 194] on link "View all" at bounding box center [382, 195] width 14 height 6
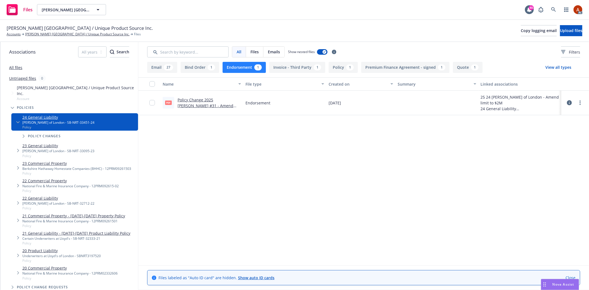
click at [206, 100] on link "Policy Change 2025 GL ENDT #31 - Amend limit to $2M.pdf" at bounding box center [206, 105] width 56 height 17
click at [347, 69] on div "1" at bounding box center [350, 67] width 7 height 6
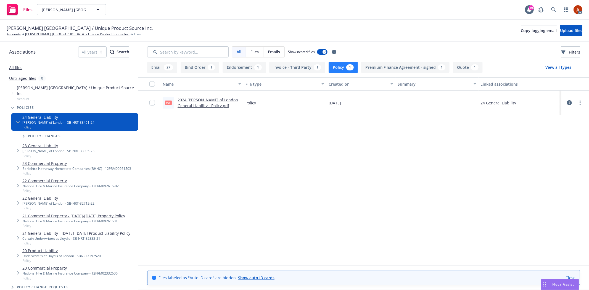
click at [199, 100] on link "2024 Lloyd's of London General Liability - Policy.pdf" at bounding box center [208, 102] width 61 height 11
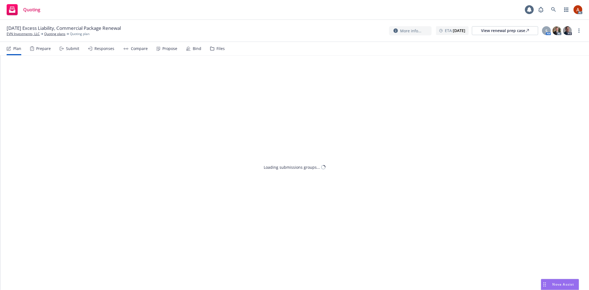
click at [39, 50] on div "Prepare" at bounding box center [43, 48] width 15 height 4
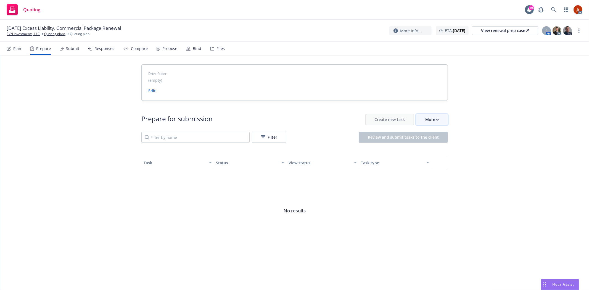
click at [437, 120] on icon "button" at bounding box center [438, 120] width 2 height 2
click at [443, 145] on span "Go to Indio account" at bounding box center [441, 145] width 49 height 5
click at [54, 34] on link "Quoting plans" at bounding box center [54, 34] width 21 height 5
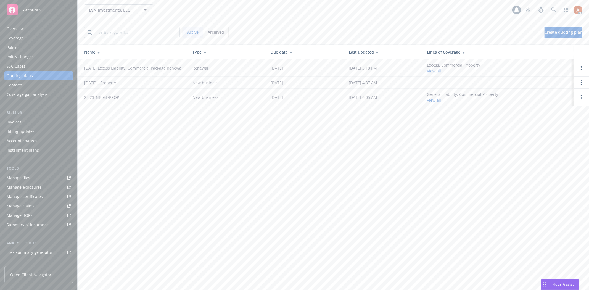
click at [18, 45] on div "Policies" at bounding box center [14, 47] width 14 height 9
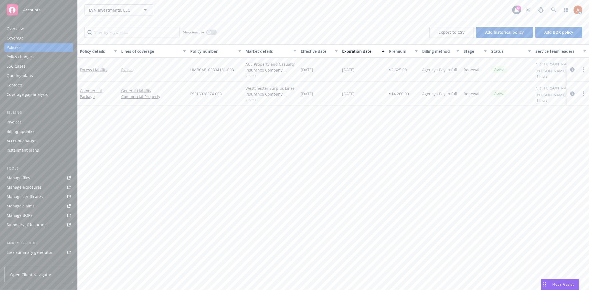
click at [13, 27] on div "Overview" at bounding box center [15, 28] width 17 height 9
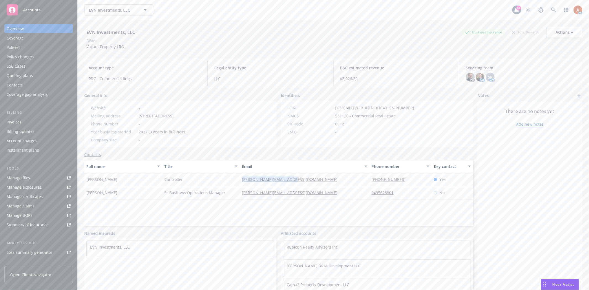
drag, startPoint x: 230, startPoint y: 178, endPoint x: 300, endPoint y: 178, distance: 70.5
click at [300, 178] on div "Elena Rybina Controller elena@allrisecapital.com 1-858-729-3907 Yes" at bounding box center [278, 179] width 389 height 13
copy div "elena@allrisecapital.com"
click at [243, 217] on div "Full name Title Email Phone number Key contact Elena Rybina Controller elena@al…" at bounding box center [278, 193] width 389 height 66
drag, startPoint x: 232, startPoint y: 193, endPoint x: 299, endPoint y: 193, distance: 67.4
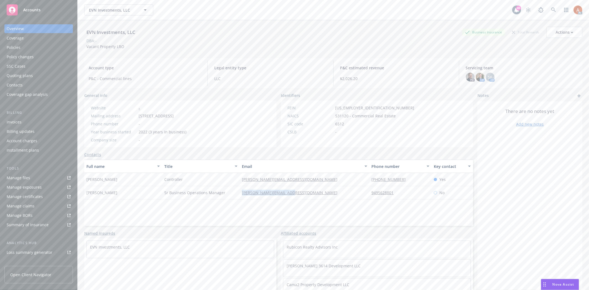
click at [299, 193] on div "Anna Pevtsova Sr Business Operations Manager anna@allrisecapital.com 9495628801…" at bounding box center [278, 192] width 389 height 13
copy div "anna@allrisecapital.com"
click at [26, 218] on div "Service team" at bounding box center [19, 220] width 24 height 9
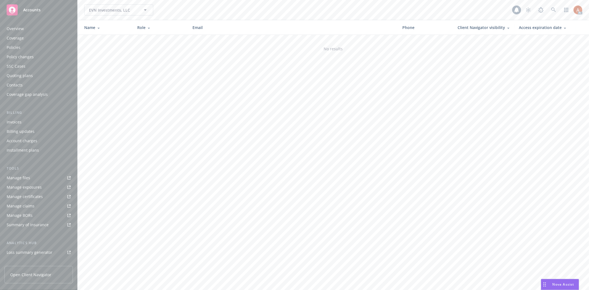
scroll to position [60, 0]
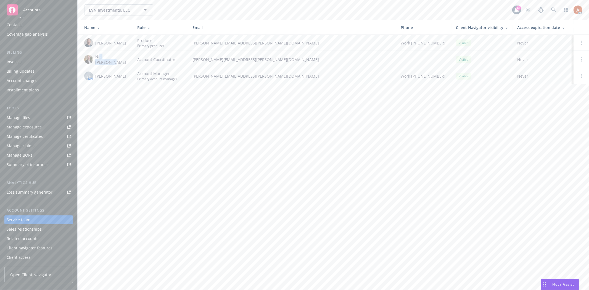
drag, startPoint x: 106, startPoint y: 59, endPoint x: 123, endPoint y: 58, distance: 16.9
click at [123, 58] on div "Nic Tallichet" at bounding box center [106, 60] width 44 height 12
drag, startPoint x: 98, startPoint y: 75, endPoint x: 110, endPoint y: 75, distance: 11.3
click at [110, 75] on span "Shelly Flores" at bounding box center [110, 76] width 31 height 6
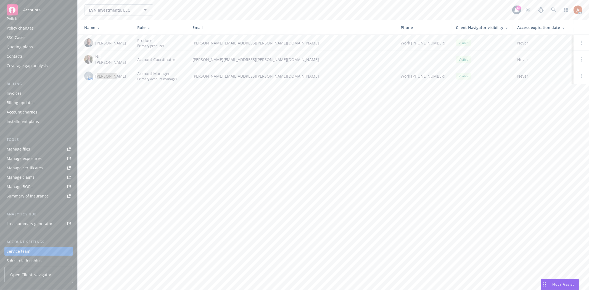
scroll to position [0, 0]
click at [12, 44] on div "Policies" at bounding box center [14, 47] width 14 height 9
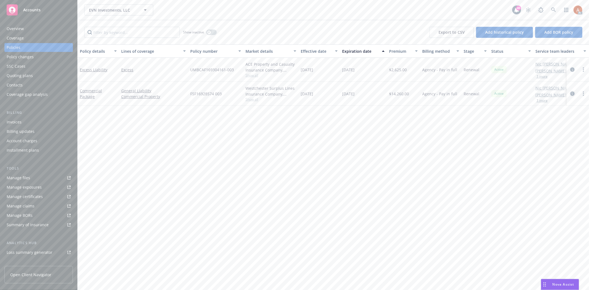
click at [574, 93] on icon "circleInformation" at bounding box center [573, 93] width 4 height 4
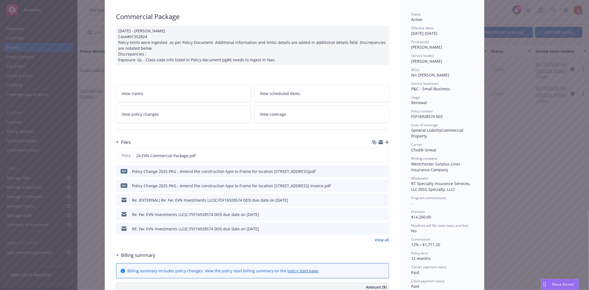
scroll to position [92, 0]
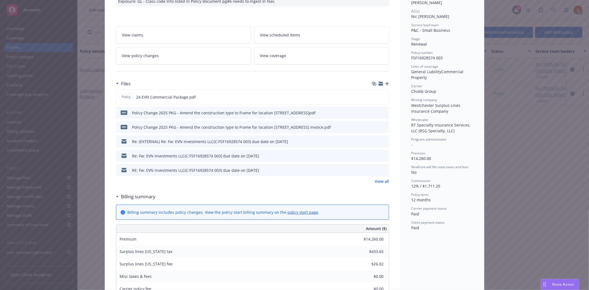
click at [378, 181] on link "View all" at bounding box center [382, 182] width 14 height 6
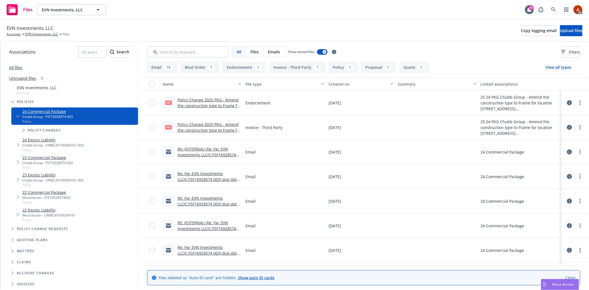
click at [239, 70] on button "Endorsement 1" at bounding box center [244, 67] width 43 height 11
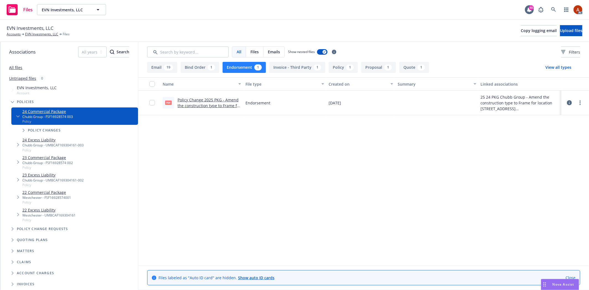
click at [239, 70] on button "Endorsement 1" at bounding box center [244, 67] width 43 height 11
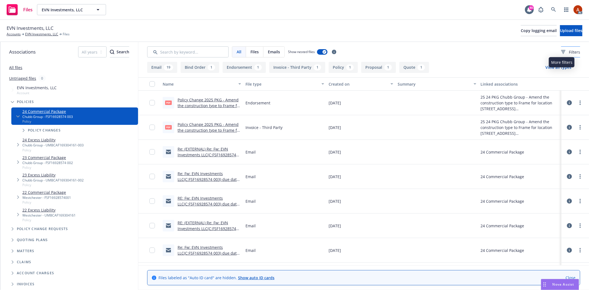
click at [569, 53] on span "Filters" at bounding box center [574, 52] width 11 height 6
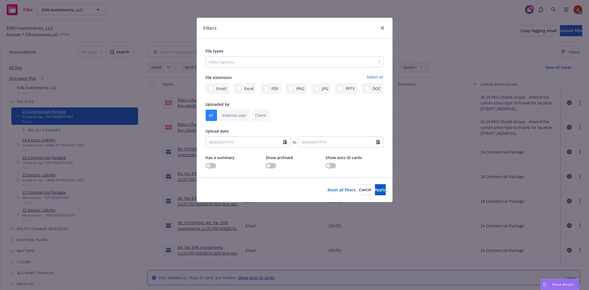
click at [250, 60] on div at bounding box center [291, 62] width 164 height 7
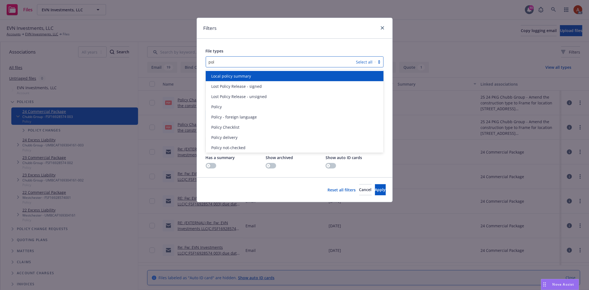
type input "poli"
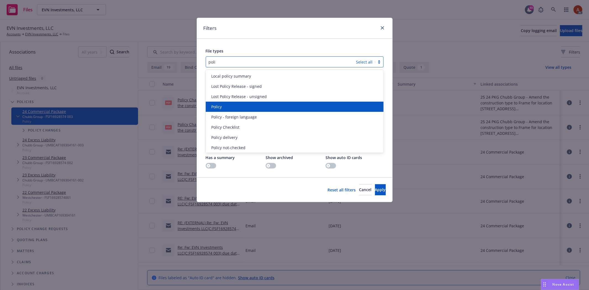
drag, startPoint x: 225, startPoint y: 104, endPoint x: 240, endPoint y: 67, distance: 40.6
click at [226, 103] on div "Policy" at bounding box center [295, 107] width 178 height 10
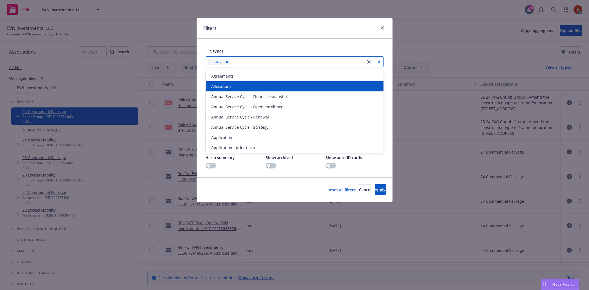
click at [250, 62] on div at bounding box center [297, 62] width 131 height 7
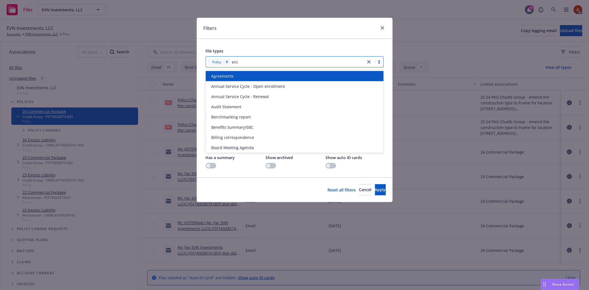
type input "endo"
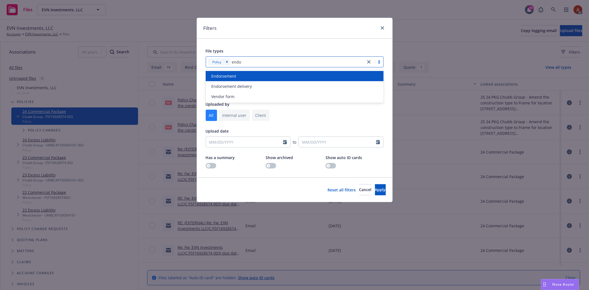
click at [232, 76] on span "Endorsement" at bounding box center [223, 76] width 25 height 6
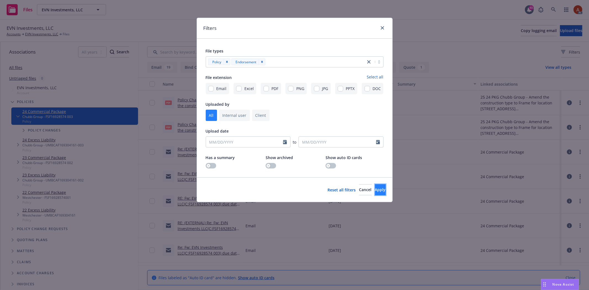
click at [375, 187] on span "Apply" at bounding box center [380, 189] width 11 height 5
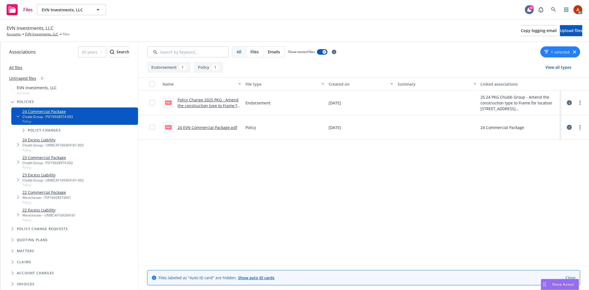
click at [200, 99] on link "Policy Change 2025 PKG - Amend the construction type to Frame for location 875 …" at bounding box center [209, 105] width 63 height 17
click at [213, 67] on div "1" at bounding box center [215, 67] width 7 height 6
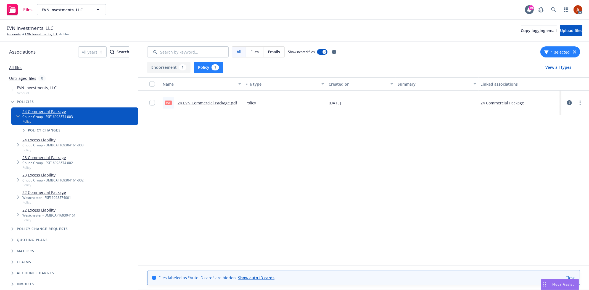
click at [200, 103] on link "24 EVN Commercial Package.pdf" at bounding box center [208, 102] width 60 height 5
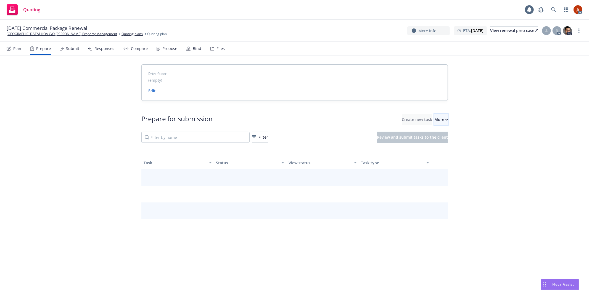
click at [435, 122] on div "More" at bounding box center [442, 119] width 14 height 11
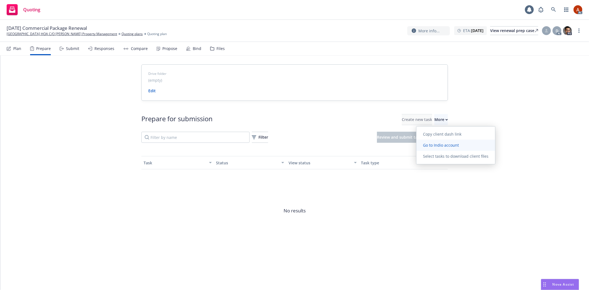
click at [436, 145] on span "Go to Indio account" at bounding box center [441, 145] width 49 height 5
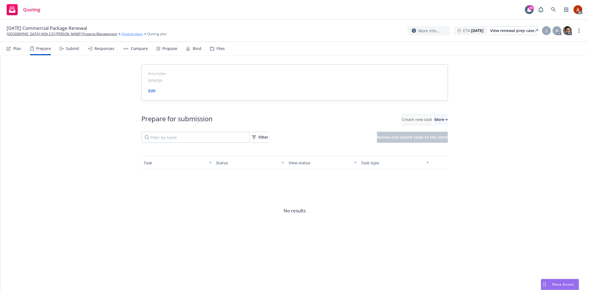
click at [127, 34] on link "Quoting plans" at bounding box center [132, 34] width 21 height 5
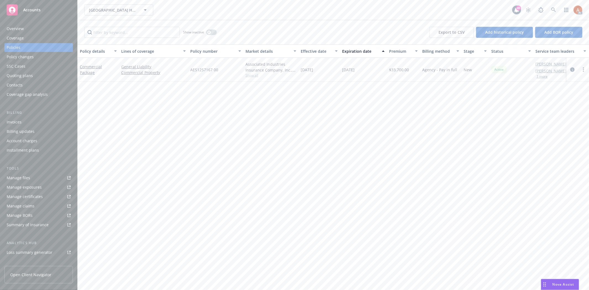
click at [252, 77] on span "Show all" at bounding box center [271, 75] width 51 height 5
click at [166, 140] on div "Policy details Lines of coverage Policy number Market details Effective date Ex…" at bounding box center [334, 167] width 512 height 246
click at [33, 188] on div "Manage exposures" at bounding box center [24, 187] width 35 height 9
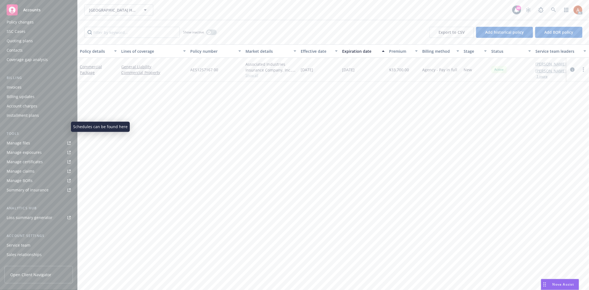
scroll to position [60, 0]
click at [17, 218] on div "Service team" at bounding box center [19, 220] width 24 height 9
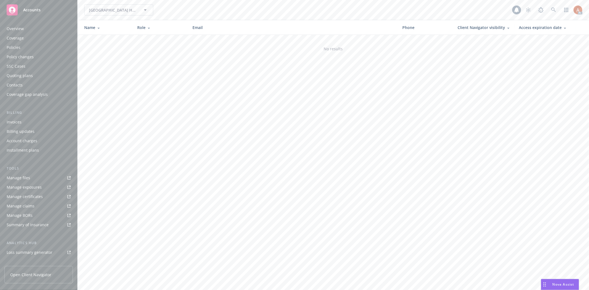
scroll to position [60, 0]
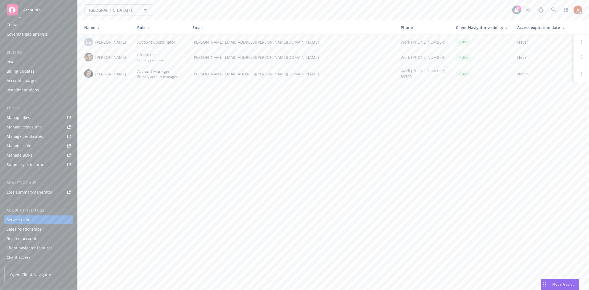
drag, startPoint x: 94, startPoint y: 56, endPoint x: 128, endPoint y: 57, distance: 34.3
click at [128, 57] on td "Jonathan Naranjo" at bounding box center [105, 57] width 55 height 16
copy span "Jonathan Naranjo"
click at [124, 65] on td "Marlowe Milo" at bounding box center [105, 73] width 55 height 17
drag, startPoint x: 93, startPoint y: 74, endPoint x: 125, endPoint y: 76, distance: 31.3
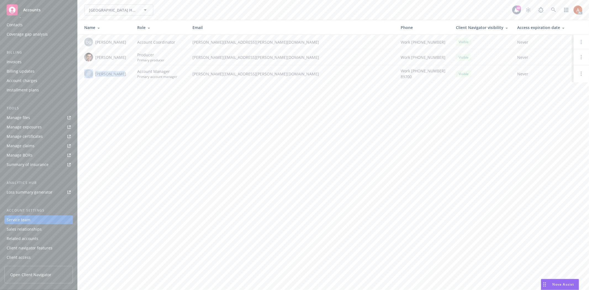
click at [125, 76] on div "Marlowe Milo" at bounding box center [106, 73] width 44 height 9
copy div "Marlowe Milo"
click at [131, 93] on div "VINEDO GARDENS HOA C/O Wheeler Steffen Property Management VINEDO GARDENS HOA C…" at bounding box center [334, 145] width 512 height 290
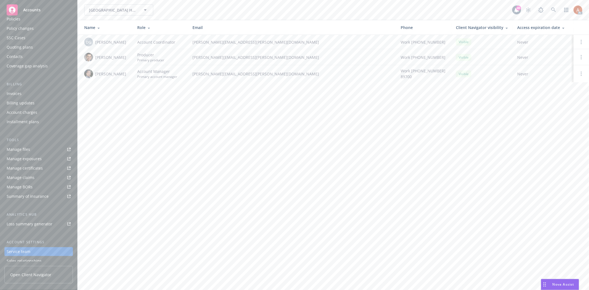
scroll to position [0, 0]
click at [17, 28] on div "Overview" at bounding box center [15, 28] width 17 height 9
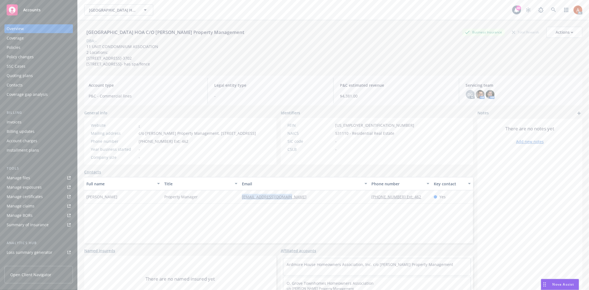
drag, startPoint x: 238, startPoint y: 204, endPoint x: 299, endPoint y: 205, distance: 61.1
click at [299, 204] on div "Liz Munoz Property Manager liz@wheelersteffen.com 626-358-7300 Ext: 462 Yes" at bounding box center [278, 196] width 389 height 13
click at [366, 221] on div "Full name Title Email Phone number Key contact Liz Munoz Property Manager liz@w…" at bounding box center [278, 210] width 389 height 66
click at [22, 221] on div "Service team" at bounding box center [19, 220] width 24 height 9
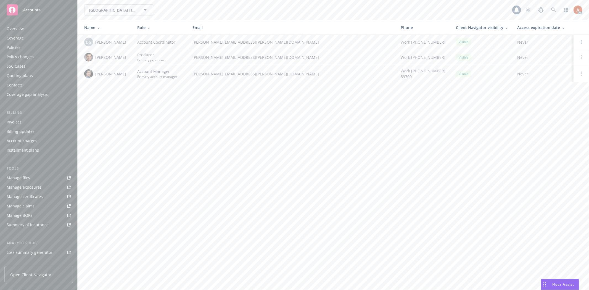
scroll to position [60, 0]
drag, startPoint x: 93, startPoint y: 57, endPoint x: 128, endPoint y: 57, distance: 35.4
click at [128, 57] on td "Jonathan Naranjo" at bounding box center [105, 57] width 55 height 16
copy div "Jonathan Naranjo"
click at [140, 123] on div "VINEDO GARDENS HOA C/O Wheeler Steffen Property Management VINEDO GARDENS HOA C…" at bounding box center [334, 145] width 512 height 290
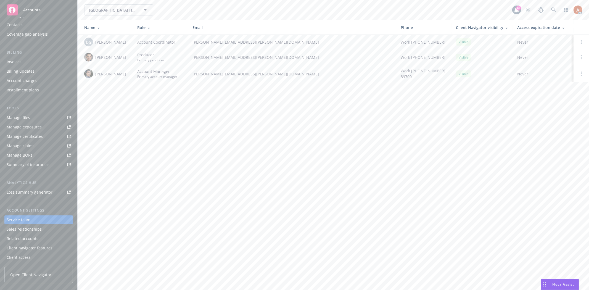
drag, startPoint x: 94, startPoint y: 57, endPoint x: 130, endPoint y: 56, distance: 35.9
click at [130, 56] on td "Jonathan Naranjo" at bounding box center [105, 57] width 55 height 16
copy span "Jonathan Naranjo"
click at [146, 128] on div "VINEDO GARDENS HOA C/O Wheeler Steffen Property Management VINEDO GARDENS HOA C…" at bounding box center [334, 145] width 512 height 290
drag, startPoint x: 95, startPoint y: 73, endPoint x: 123, endPoint y: 74, distance: 28.2
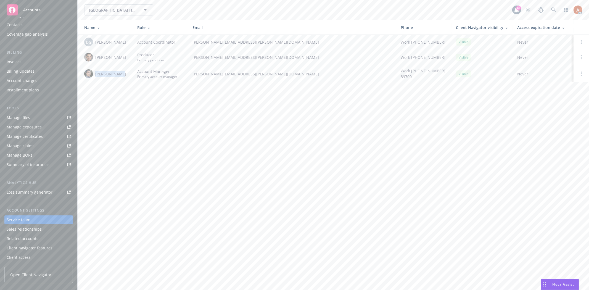
click at [123, 74] on div "Marlowe Milo" at bounding box center [106, 73] width 44 height 9
copy span "Marlowe Milo"
drag, startPoint x: 143, startPoint y: 123, endPoint x: 175, endPoint y: 79, distance: 54.0
click at [143, 123] on div "VINEDO GARDENS HOA C/O Wheeler Steffen Property Management VINEDO GARDENS HOA C…" at bounding box center [334, 145] width 512 height 290
drag, startPoint x: 136, startPoint y: 55, endPoint x: 162, endPoint y: 54, distance: 25.7
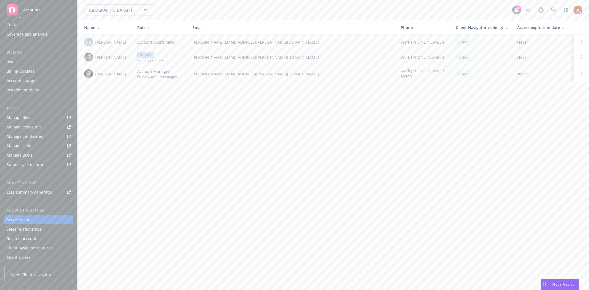
click at [162, 54] on td "Producer Primary producer" at bounding box center [160, 57] width 55 height 16
copy span "Producer"
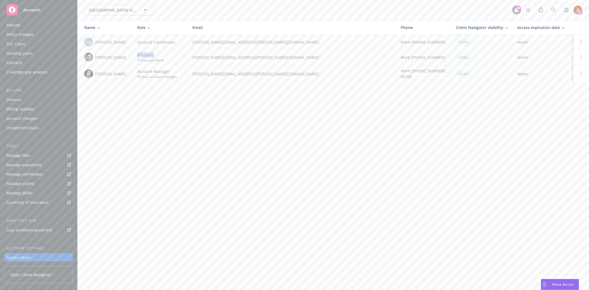
scroll to position [0, 0]
click at [13, 48] on div "Policies" at bounding box center [14, 47] width 14 height 9
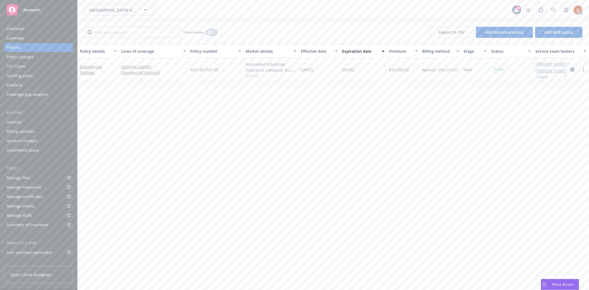
click at [209, 33] on div "button" at bounding box center [209, 32] width 4 height 4
click at [28, 76] on div "Quoting plans" at bounding box center [20, 75] width 26 height 9
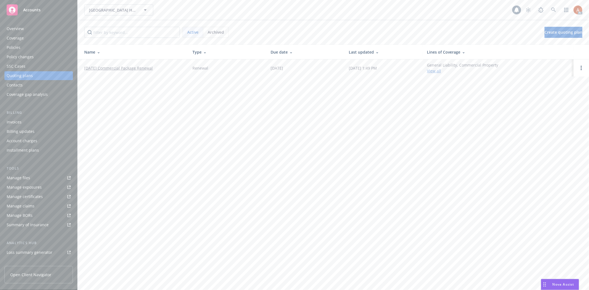
drag, startPoint x: 82, startPoint y: 65, endPoint x: 166, endPoint y: 65, distance: 84.3
click at [166, 65] on td "11/08/25 Commercial Package Renewal" at bounding box center [133, 67] width 111 height 17
copy link "11/08/25 Commercial Package Renewal"
click at [20, 45] on div "Policies" at bounding box center [39, 47] width 64 height 9
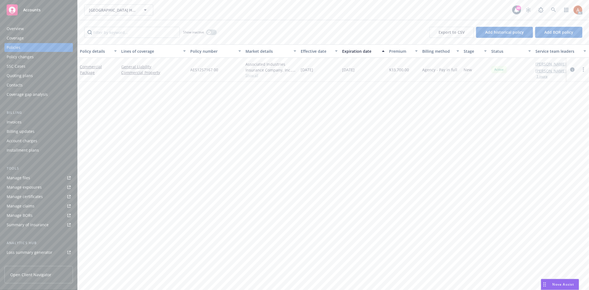
click at [251, 78] on div "Associated Industries Insurance Company, Inc., AmTrust Financial Services, RT S…" at bounding box center [270, 70] width 55 height 24
click at [250, 77] on span "Show all" at bounding box center [271, 75] width 51 height 5
click at [13, 29] on div "Overview" at bounding box center [15, 28] width 17 height 9
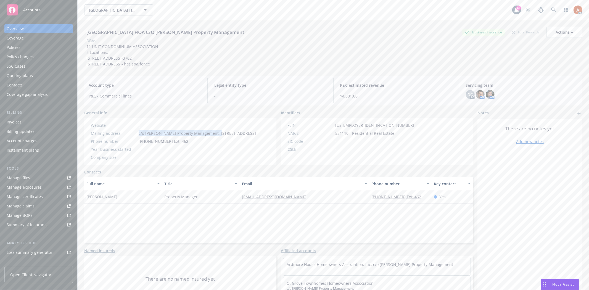
drag, startPoint x: 137, startPoint y: 133, endPoint x: 217, endPoint y: 133, distance: 79.9
click at [217, 133] on div "Mailing address c/o Wheeler Steffen Property Management, 137 E OLIVE AVE, MONRO…" at bounding box center [174, 133] width 170 height 6
click at [228, 136] on span "c/o Wheeler Steffen Property Management, 137 E OLIVE AVE, MONROVIA, CA, 91016-3…" at bounding box center [197, 133] width 117 height 6
drag, startPoint x: 134, startPoint y: 132, endPoint x: 217, endPoint y: 134, distance: 82.9
click at [217, 134] on div "Mailing address c/o Wheeler Steffen Property Management, 137 E OLIVE AVE, MONRO…" at bounding box center [174, 133] width 170 height 6
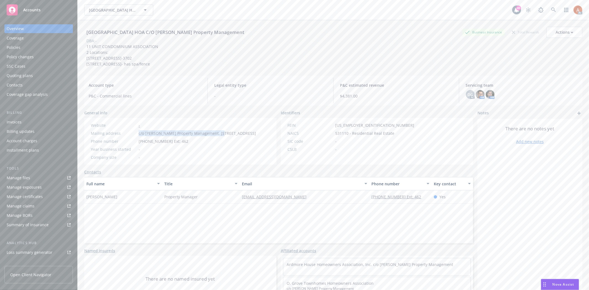
copy div "c/o Wheeler Steffen Property Management,"
click at [172, 144] on span "626-358-7300 Ext: 462" at bounding box center [164, 141] width 50 height 6
drag, startPoint x: 138, startPoint y: 147, endPoint x: 185, endPoint y: 148, distance: 47.8
click at [185, 144] on div "Phone number 626-358-7300 Ext: 462" at bounding box center [174, 141] width 170 height 6
copy span "626-358-7300 Ext: 462"
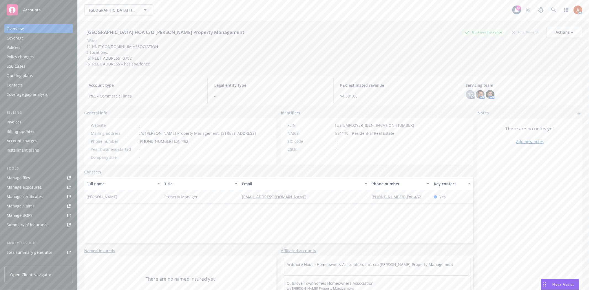
drag, startPoint x: 226, startPoint y: 155, endPoint x: 238, endPoint y: 149, distance: 12.9
click at [226, 152] on div "Year business started -" at bounding box center [174, 149] width 170 height 6
click at [338, 130] on span "531110 - Residential Real Estate" at bounding box center [364, 133] width 59 height 6
copy span "531110"
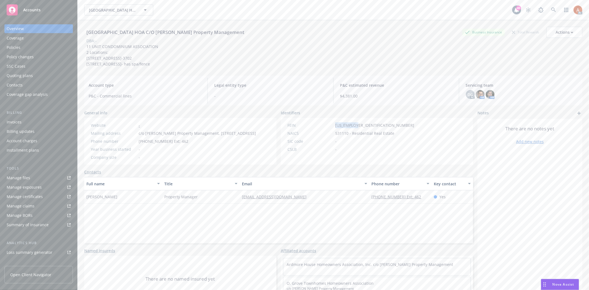
drag, startPoint x: 332, startPoint y: 124, endPoint x: 361, endPoint y: 126, distance: 29.4
click at [361, 126] on div "FEIN 95-3763103" at bounding box center [350, 125] width 131 height 6
drag, startPoint x: 184, startPoint y: 203, endPoint x: 206, endPoint y: 206, distance: 22.0
click at [206, 204] on div "Liz Munoz Property Manager liz@wheelersteffen.com 626-358-7300 Ext: 462 Yes" at bounding box center [278, 196] width 389 height 13
drag, startPoint x: 86, startPoint y: 203, endPoint x: 115, endPoint y: 203, distance: 29.0
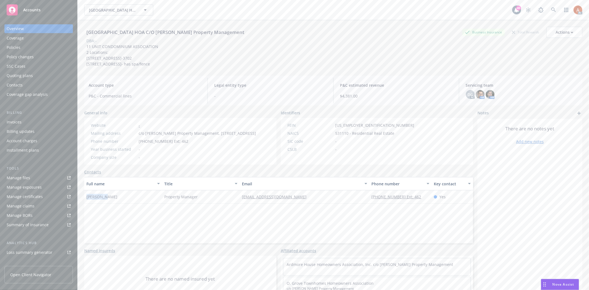
click at [115, 203] on div "Liz Munoz" at bounding box center [123, 196] width 78 height 13
drag, startPoint x: 256, startPoint y: 232, endPoint x: 234, endPoint y: 198, distance: 41.1
click at [255, 232] on div "Full name Title Email Phone number Key contact Liz Munoz Property Manager liz@w…" at bounding box center [278, 210] width 389 height 66
drag, startPoint x: 235, startPoint y: 201, endPoint x: 299, endPoint y: 202, distance: 63.3
click at [299, 202] on div "Liz Munoz Property Manager liz@wheelersteffen.com 626-358-7300 Ext: 462 Yes" at bounding box center [278, 196] width 389 height 13
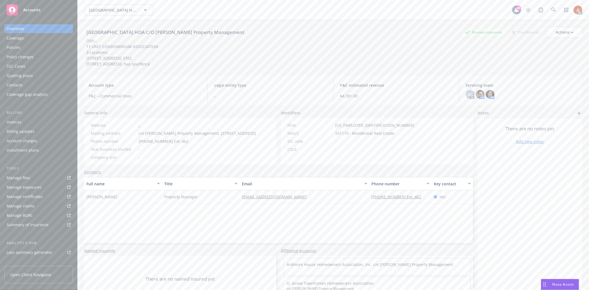
drag, startPoint x: 407, startPoint y: 225, endPoint x: 393, endPoint y: 215, distance: 17.0
click at [406, 225] on div "Full name Title Email Phone number Key contact Liz Munoz Property Manager liz@w…" at bounding box center [278, 210] width 389 height 66
drag, startPoint x: 366, startPoint y: 202, endPoint x: 432, endPoint y: 205, distance: 65.6
click at [432, 204] on div "Liz Munoz Property Manager liz@wheelersteffen.com 626-358-7300 Ext: 462 Yes" at bounding box center [278, 196] width 389 height 13
drag, startPoint x: 85, startPoint y: 45, endPoint x: 187, endPoint y: 45, distance: 101.7
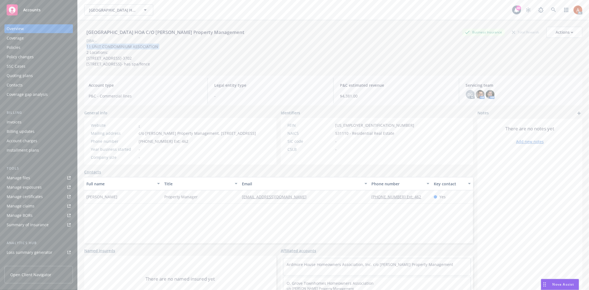
click at [162, 45] on div "11 UNIT CONDOMINIUM ASSOCIATION 2 Locations: 29 S VINEDO AVE, PASADENA, CA 9110…" at bounding box center [122, 55] width 77 height 23
click at [13, 47] on div "Policies" at bounding box center [14, 47] width 14 height 9
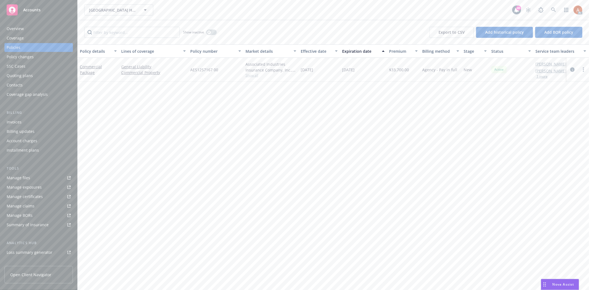
click at [247, 74] on span "Show all" at bounding box center [271, 75] width 51 height 5
drag, startPoint x: 189, startPoint y: 106, endPoint x: 245, endPoint y: 108, distance: 55.8
click at [245, 107] on div "Writing company Associated Industries Insurance Company, Inc. Carrier AmTrust F…" at bounding box center [241, 114] width 111 height 68
drag, startPoint x: 274, startPoint y: 159, endPoint x: 245, endPoint y: 123, distance: 46.0
click at [271, 155] on div "Policy details Lines of coverage Policy number Market details Effective date Ex…" at bounding box center [334, 167] width 512 height 246
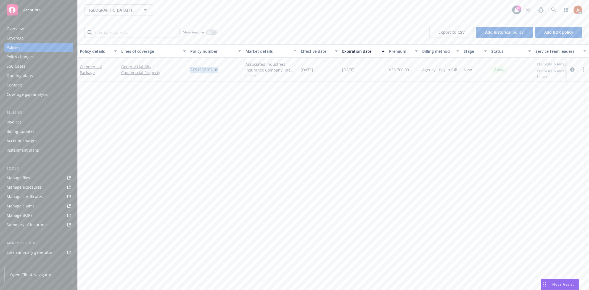
drag, startPoint x: 189, startPoint y: 69, endPoint x: 228, endPoint y: 69, distance: 39.2
click at [228, 69] on div "AES1257167 00" at bounding box center [215, 70] width 55 height 24
click at [397, 68] on span "$33,700.00" at bounding box center [399, 70] width 20 height 6
drag, startPoint x: 300, startPoint y: 70, endPoint x: 327, endPoint y: 69, distance: 26.8
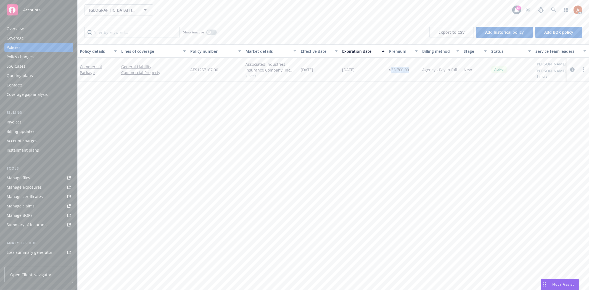
click at [327, 69] on div "11/08/2024" at bounding box center [319, 70] width 41 height 24
click at [209, 106] on div "Policy details Lines of coverage Policy number Market details Effective date Ex…" at bounding box center [334, 167] width 512 height 246
click at [304, 111] on div "Policy details Lines of coverage Policy number Market details Effective date Ex…" at bounding box center [334, 167] width 512 height 246
click at [209, 32] on icon "button" at bounding box center [209, 32] width 2 height 2
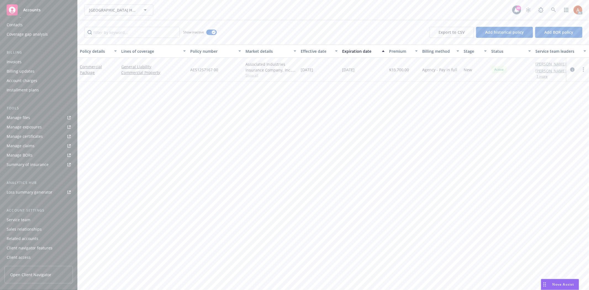
click at [21, 221] on div "Service team" at bounding box center [19, 220] width 24 height 9
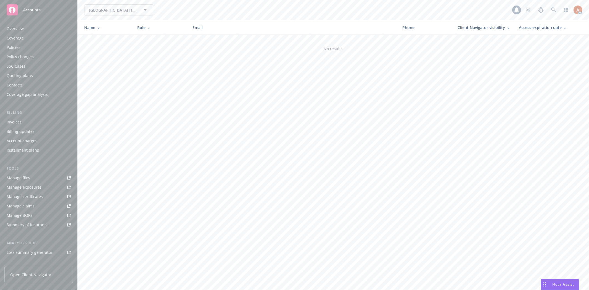
scroll to position [60, 0]
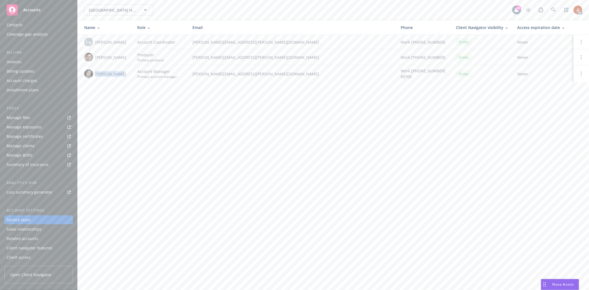
drag, startPoint x: 95, startPoint y: 72, endPoint x: 124, endPoint y: 73, distance: 28.2
click at [124, 73] on div "Marlowe Milo" at bounding box center [106, 73] width 44 height 9
drag, startPoint x: 150, startPoint y: 89, endPoint x: 174, endPoint y: 76, distance: 27.7
click at [150, 89] on div "VINEDO GARDENS HOA C/O Wheeler Steffen Property Management VINEDO GARDENS HOA C…" at bounding box center [334, 145] width 512 height 290
drag, startPoint x: 193, startPoint y: 73, endPoint x: 269, endPoint y: 75, distance: 76.3
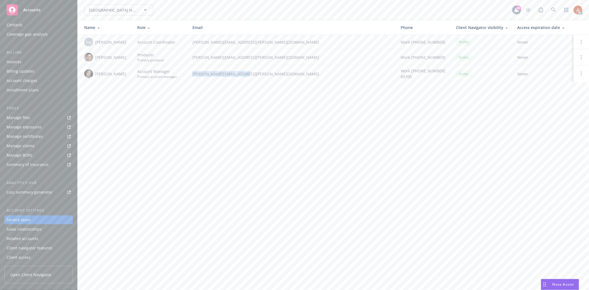
click at [269, 75] on span "marlowe.milo@newfront.com" at bounding box center [293, 74] width 200 height 6
drag, startPoint x: 95, startPoint y: 55, endPoint x: 131, endPoint y: 57, distance: 36.3
click at [131, 57] on td "Jonathan Naranjo" at bounding box center [105, 57] width 55 height 16
click at [12, 47] on div "Policies" at bounding box center [14, 47] width 14 height 9
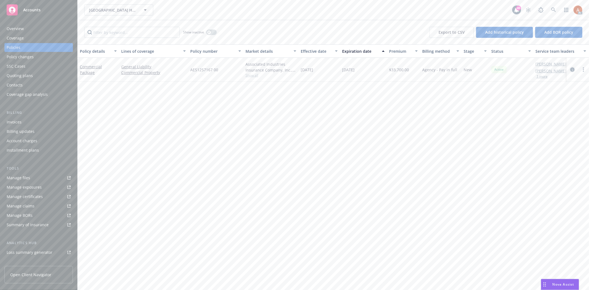
click at [573, 68] on icon "circleInformation" at bounding box center [573, 69] width 4 height 4
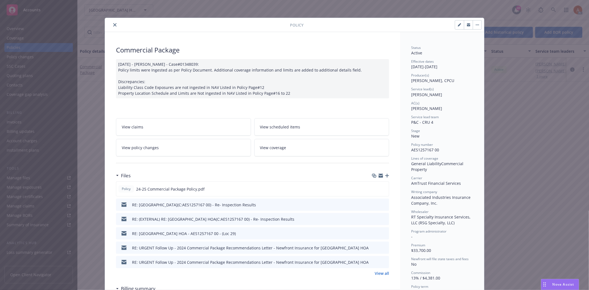
scroll to position [61, 0]
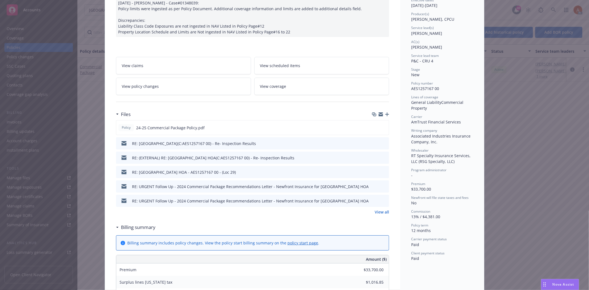
click at [379, 213] on link "View all" at bounding box center [382, 212] width 14 height 6
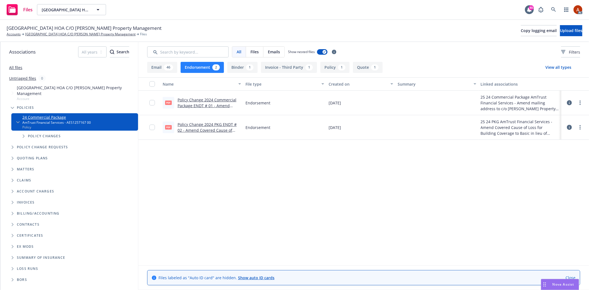
click at [197, 102] on div "Policy Change 2024 Commercial Package ENDT # 01 - Amend mailing address to co […" at bounding box center [210, 103] width 64 height 12
click at [199, 99] on link "Policy Change 2024 Commercial Package ENDT # 01 - Amend mailing address to co […" at bounding box center [207, 114] width 59 height 34
click at [562, 54] on div "Filters" at bounding box center [571, 52] width 19 height 6
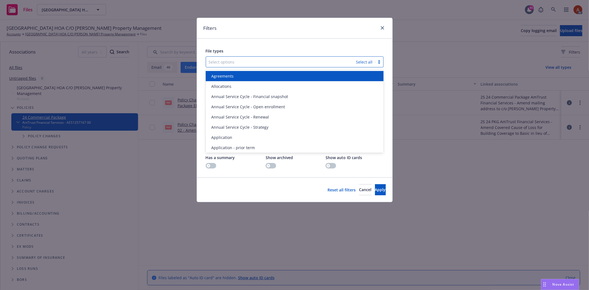
click at [257, 64] on div at bounding box center [281, 62] width 145 height 7
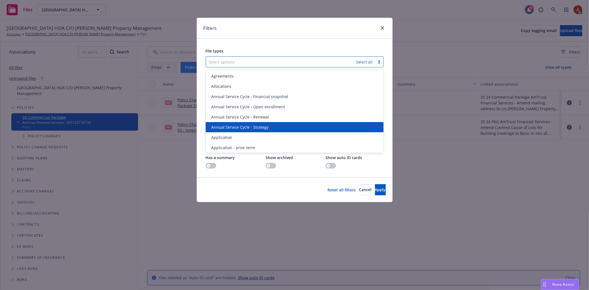
drag, startPoint x: 159, startPoint y: 201, endPoint x: 161, endPoint y: 193, distance: 7.4
click at [159, 196] on div "Filters File types option Annual Service Cycle - Strategy focused, 6 of 184. 18…" at bounding box center [294, 145] width 589 height 290
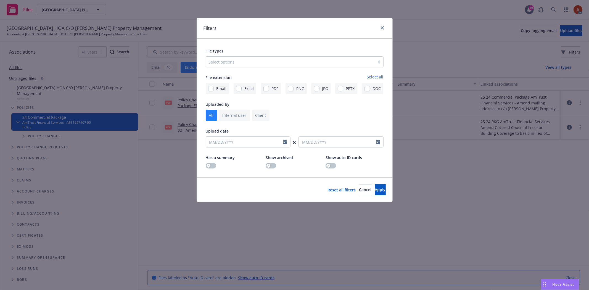
click at [194, 65] on div "Filters File types Select options File extension Select all Email Excel PDF PNG…" at bounding box center [294, 145] width 589 height 290
click at [360, 188] on span "Cancel" at bounding box center [366, 189] width 12 height 5
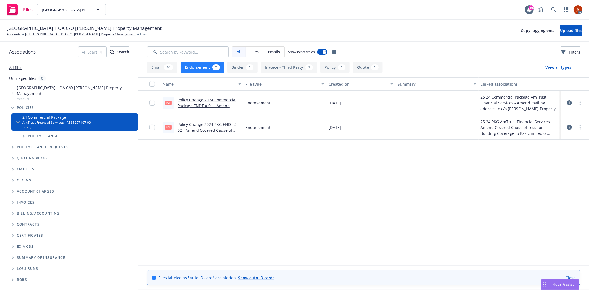
click at [201, 66] on button "Endorsement 2" at bounding box center [202, 67] width 43 height 11
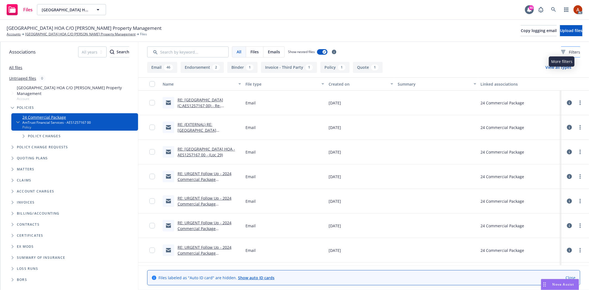
click at [569, 51] on span "Filters" at bounding box center [574, 52] width 11 height 6
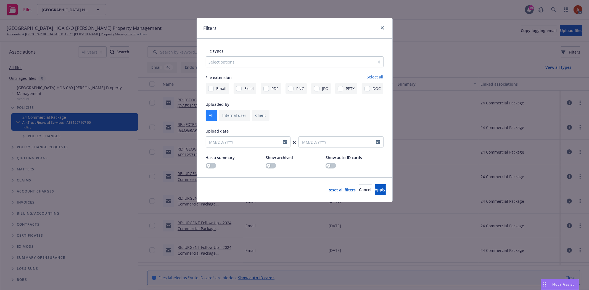
click at [254, 62] on div at bounding box center [291, 62] width 164 height 7
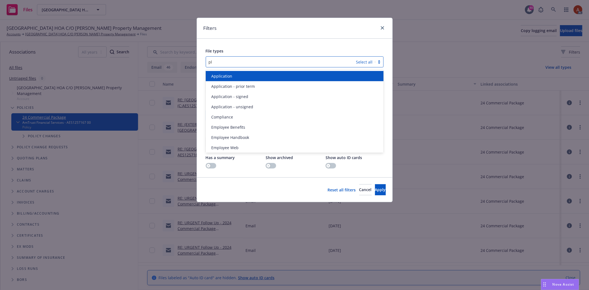
type input "p"
type input "poli"
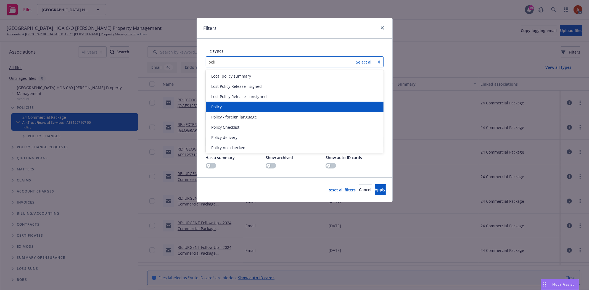
click at [241, 104] on div "Policy" at bounding box center [294, 107] width 171 height 6
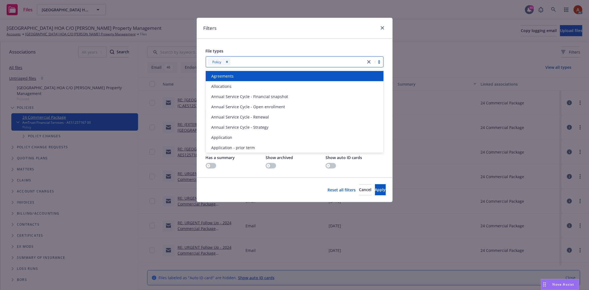
click at [256, 60] on div at bounding box center [297, 62] width 131 height 7
type input "endor"
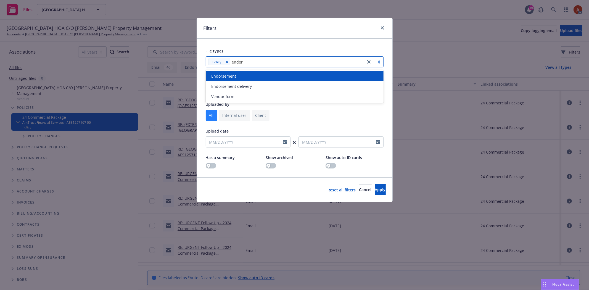
click at [227, 74] on span "Endorsement" at bounding box center [223, 76] width 25 height 6
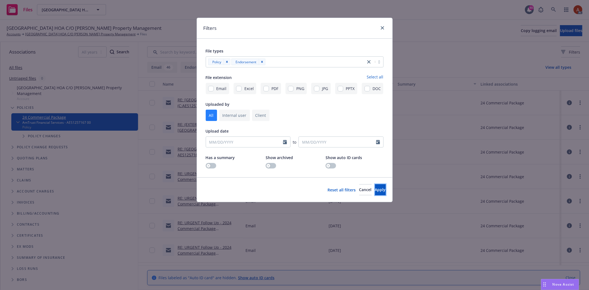
drag, startPoint x: 370, startPoint y: 191, endPoint x: 376, endPoint y: 191, distance: 6.6
click at [375, 191] on span "Apply" at bounding box center [380, 189] width 11 height 5
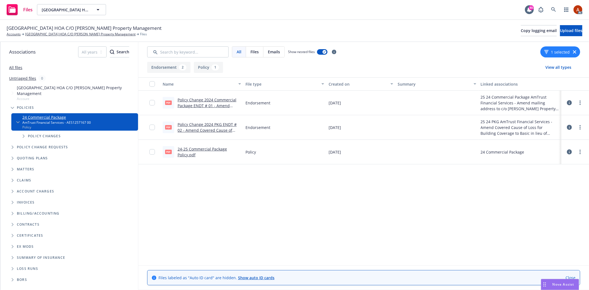
click at [211, 123] on link "Policy Change 2024 PKG ENDT # 02 - Amend Covered Cause of Loss for Building Cov…" at bounding box center [209, 139] width 62 height 34
click at [209, 65] on button "Policy 1" at bounding box center [208, 67] width 29 height 11
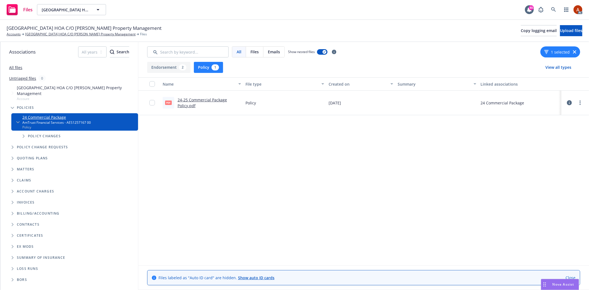
click at [175, 69] on button "Endorsement 2" at bounding box center [168, 67] width 43 height 11
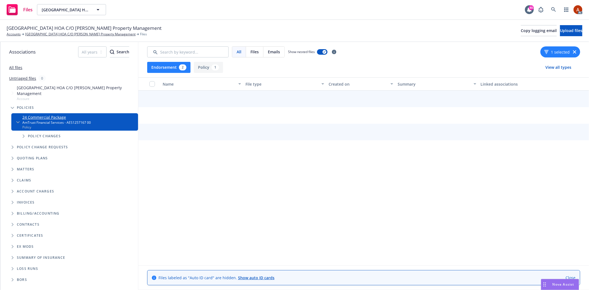
click at [205, 68] on button "Policy 1" at bounding box center [208, 67] width 29 height 11
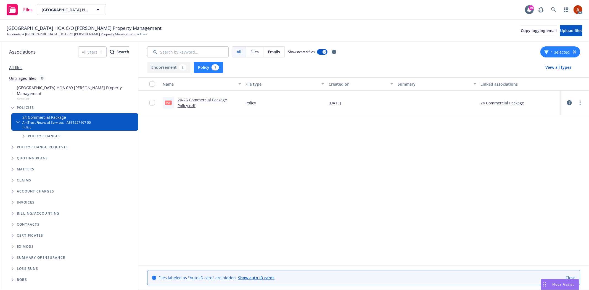
click at [210, 68] on button "Policy 1" at bounding box center [208, 67] width 29 height 11
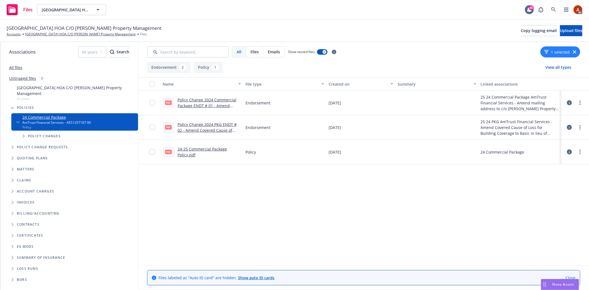
click at [195, 149] on link "24-25 Commercial Package Policy.pdf" at bounding box center [202, 151] width 49 height 11
